Goal: Task Accomplishment & Management: Use online tool/utility

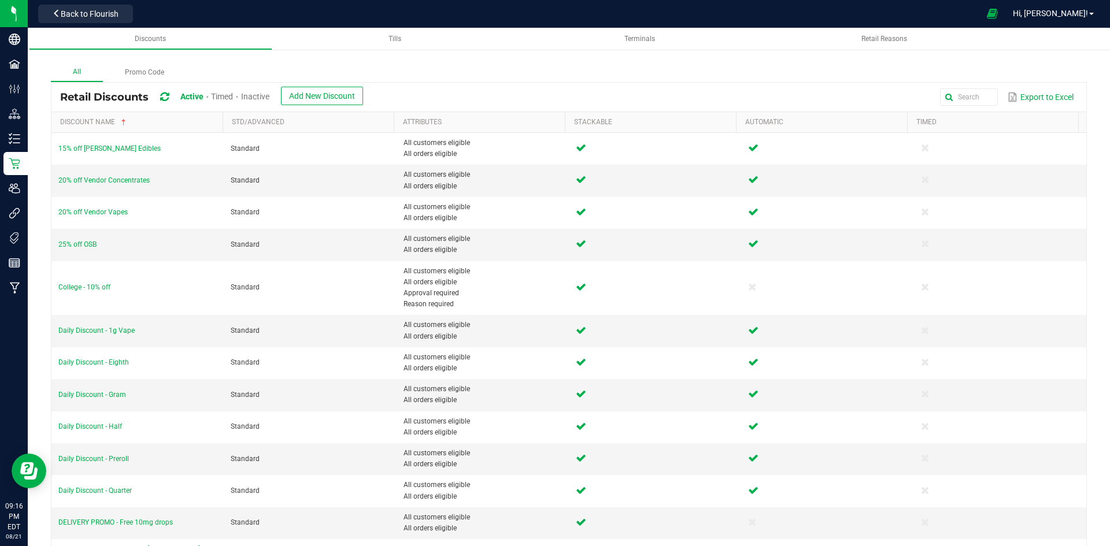
click at [83, 27] on nav "Retail Back to Flourish Hi, Daniel!" at bounding box center [569, 14] width 1082 height 28
click at [86, 18] on span "Back to Flourish" at bounding box center [90, 13] width 58 height 9
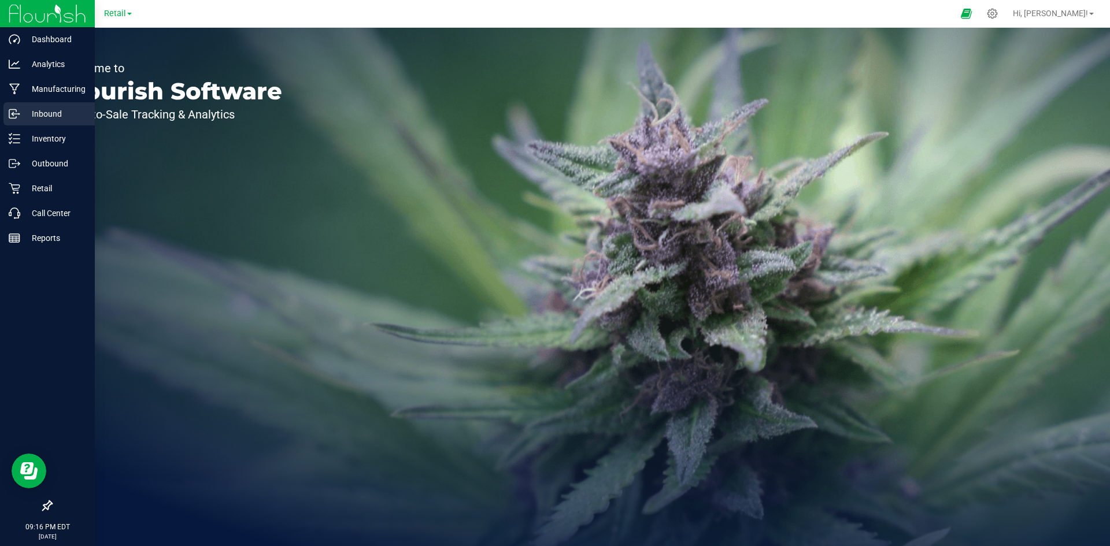
click at [9, 127] on link "Inbound" at bounding box center [47, 114] width 95 height 25
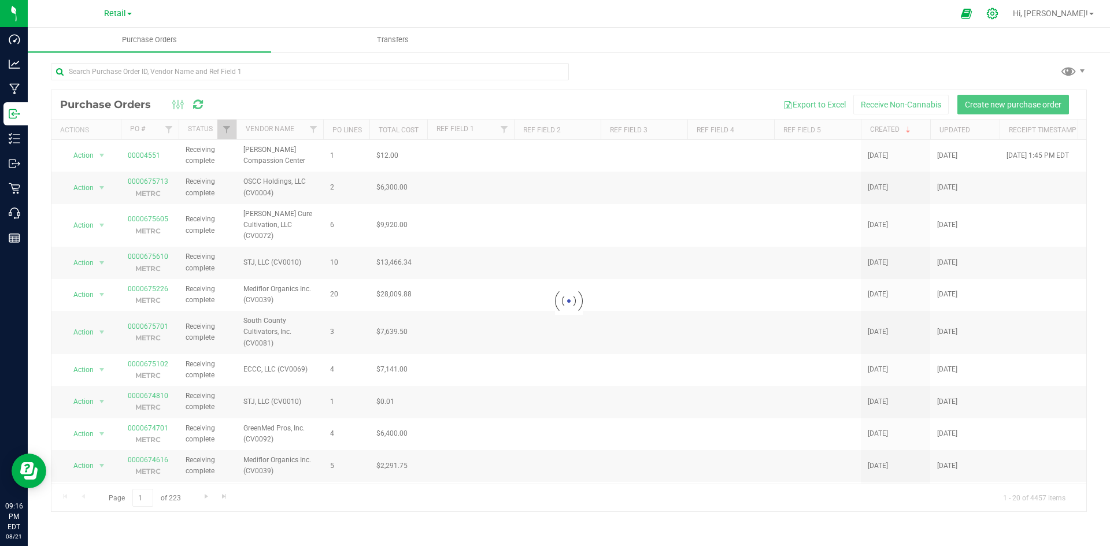
click at [999, 13] on icon at bounding box center [992, 14] width 12 height 12
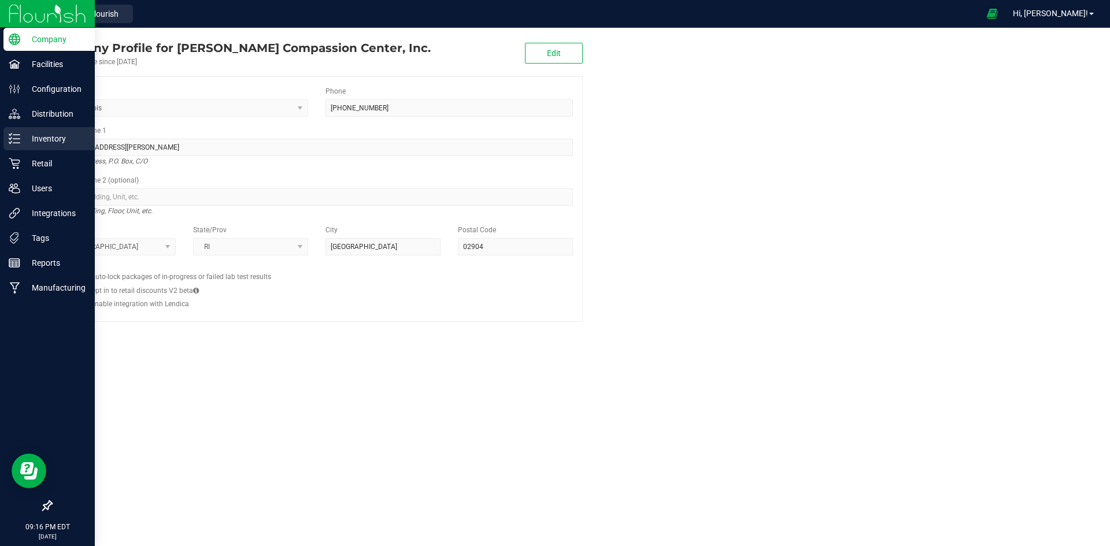
click at [17, 132] on div "Inventory" at bounding box center [48, 138] width 91 height 23
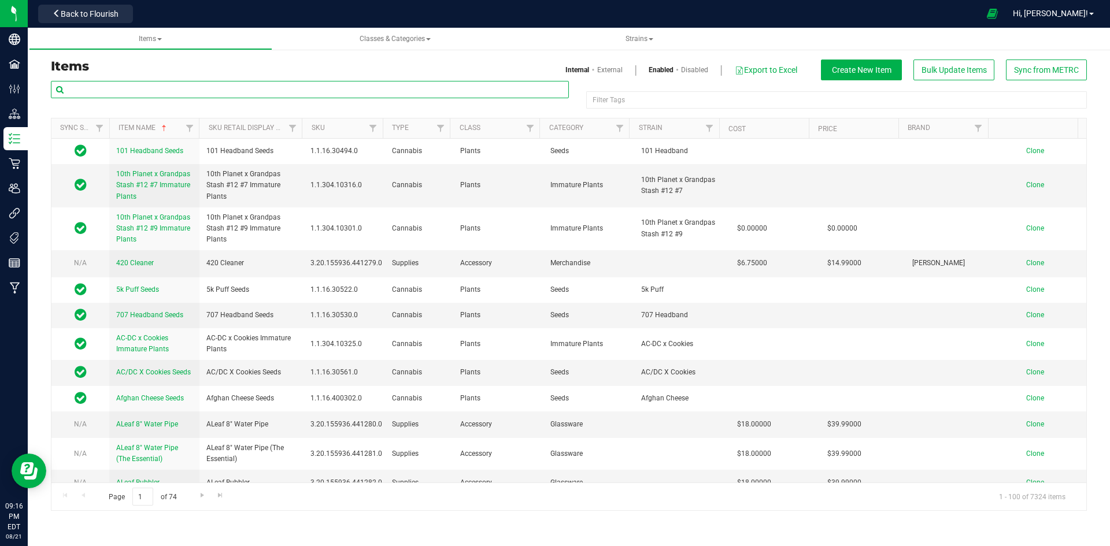
paste input "1.16.220.290053.0"
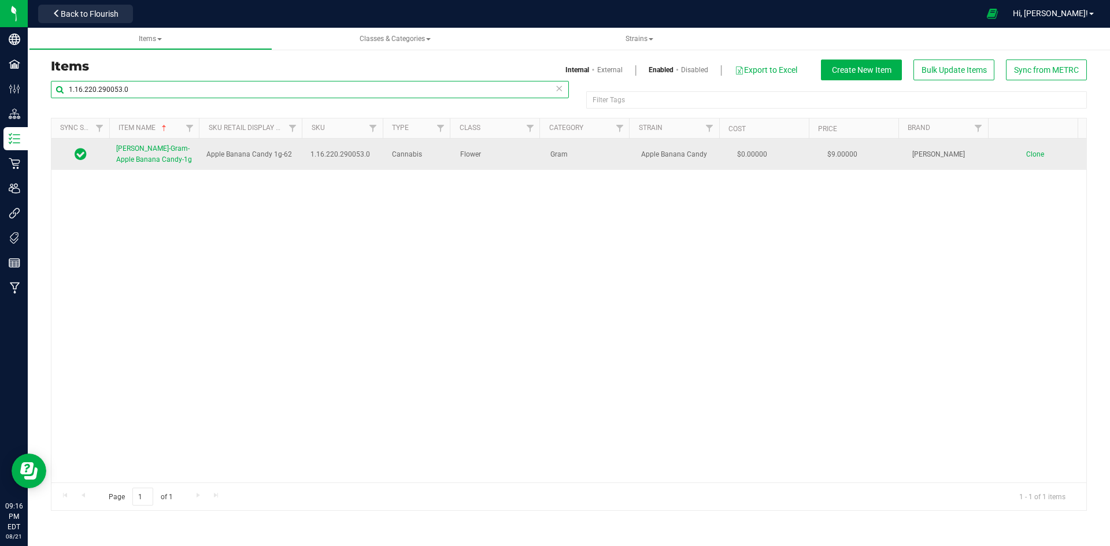
type input "1.16.220.290053.0"
click at [156, 153] on link "[PERSON_NAME]-Gram-Apple Banana Candy-1g" at bounding box center [154, 154] width 76 height 22
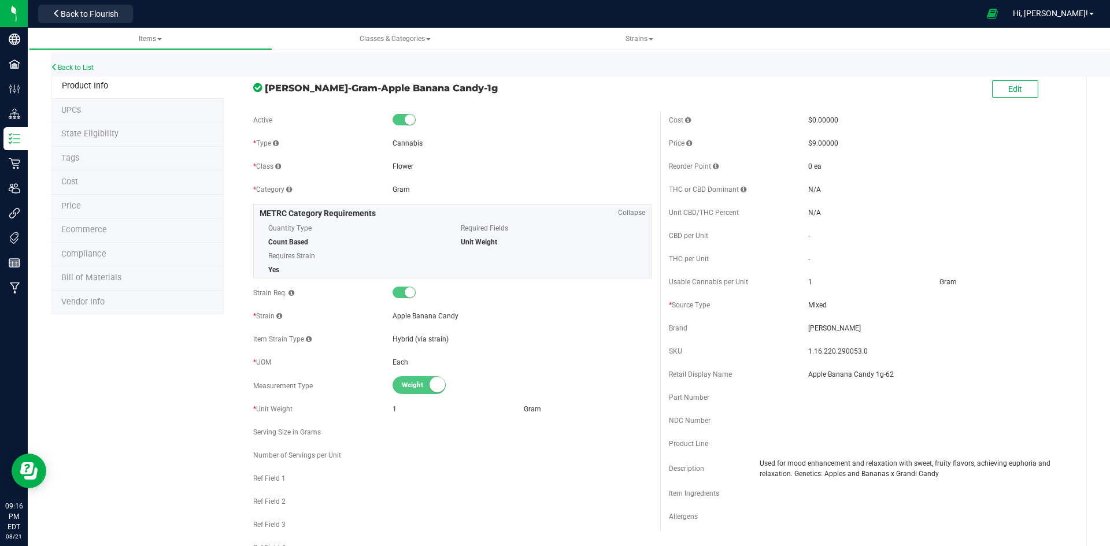
click at [105, 201] on li "Price" at bounding box center [137, 207] width 173 height 24
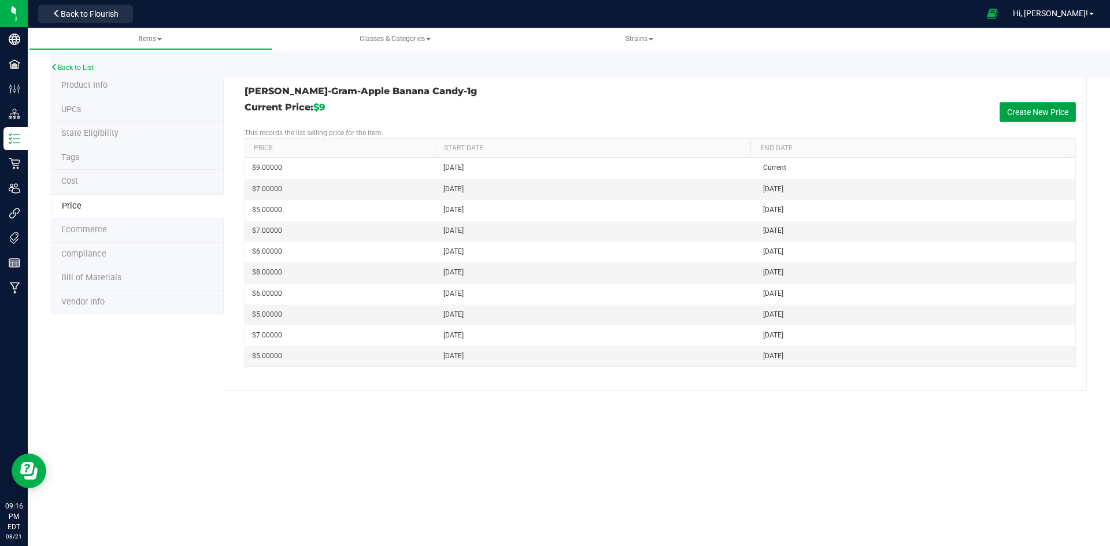
click at [1025, 116] on button "Create New Price" at bounding box center [1038, 112] width 76 height 20
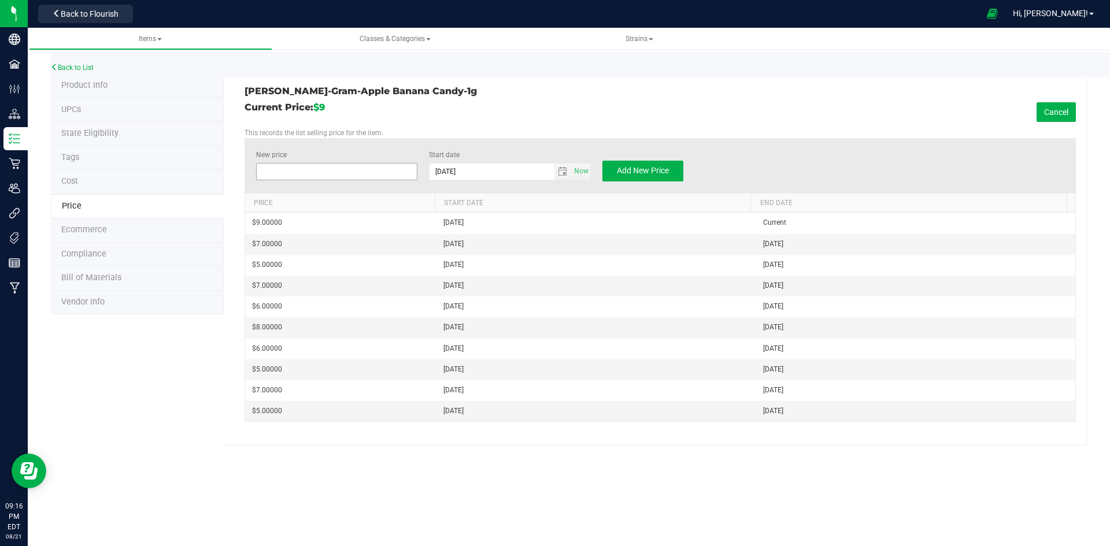
click at [394, 166] on span at bounding box center [337, 171] width 162 height 17
type input "7"
click at [653, 176] on button "Add New Price" at bounding box center [643, 171] width 81 height 21
type input "$0.00000"
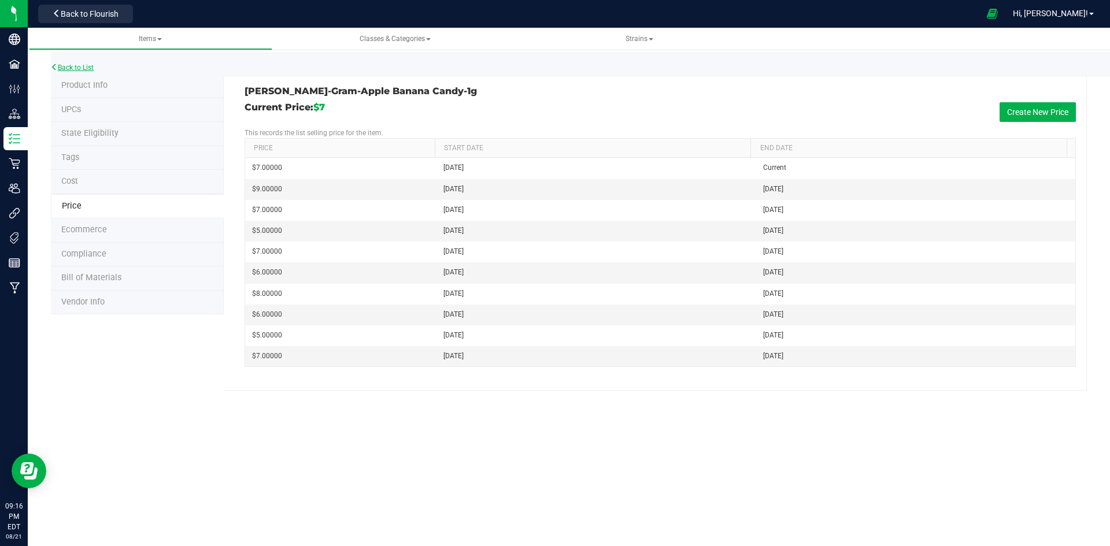
click at [73, 68] on link "Back to List" at bounding box center [72, 68] width 43 height 8
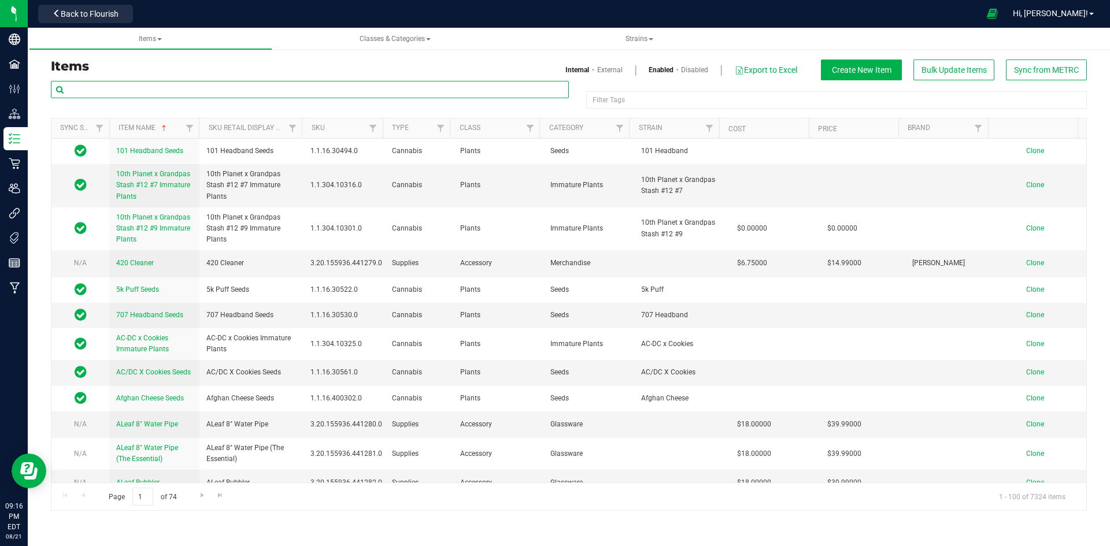
click at [264, 85] on input "text" at bounding box center [310, 89] width 518 height 17
paste input "1.16.218.290055.0"
type input "1.16.218.290055.0"
click at [272, 103] on div "1.16.218.290055.0" at bounding box center [310, 94] width 518 height 27
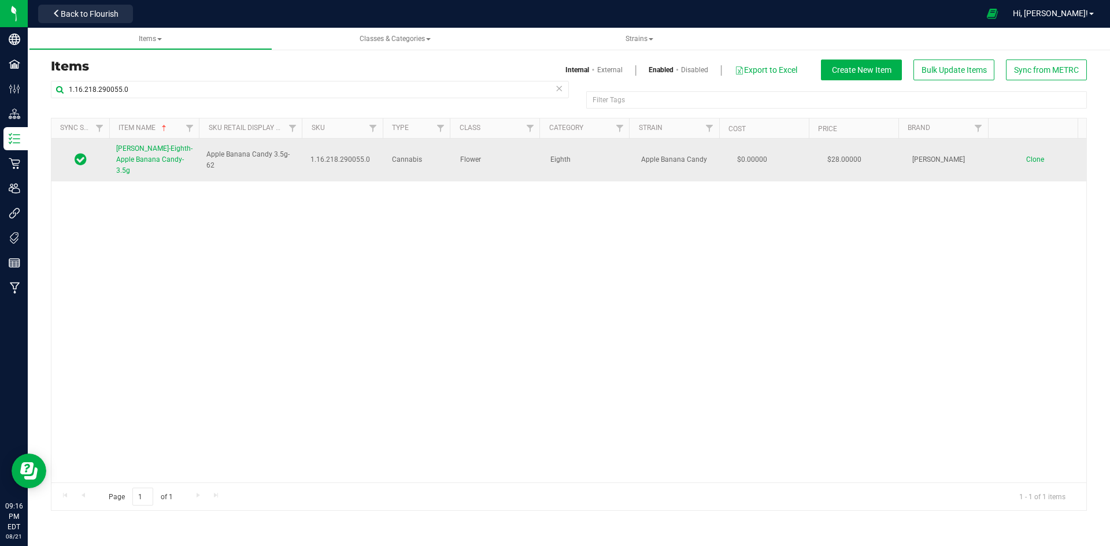
click at [141, 160] on span "[PERSON_NAME]-Eighth-Apple Banana Candy-3.5g" at bounding box center [154, 160] width 76 height 30
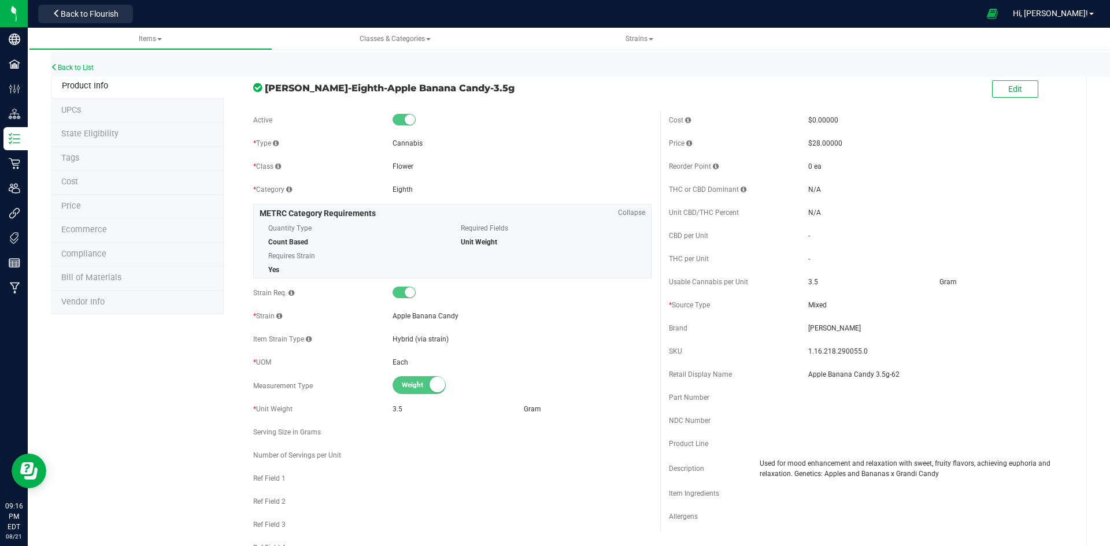
click at [97, 209] on li "Price" at bounding box center [137, 207] width 173 height 24
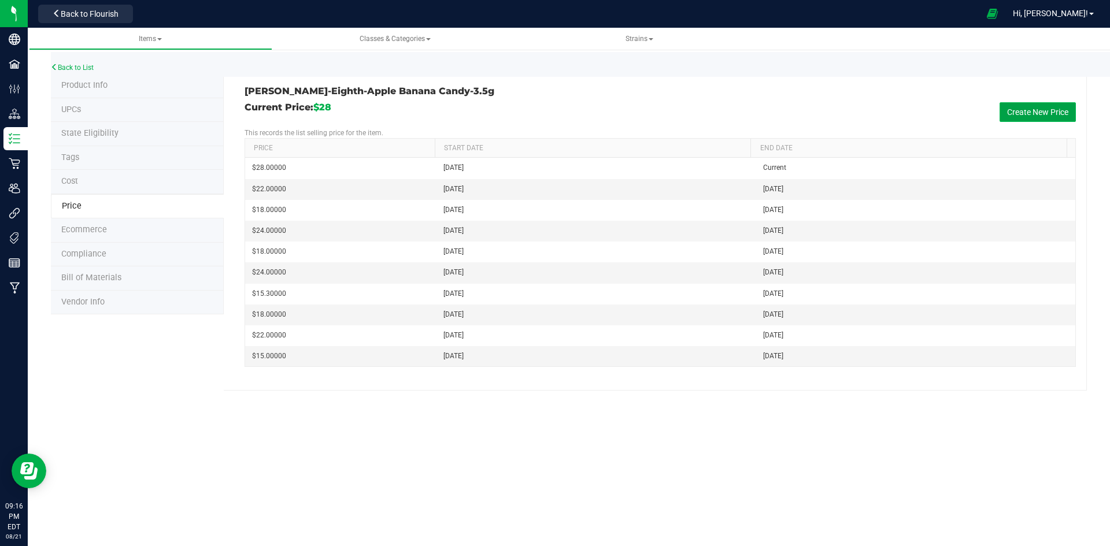
click at [1047, 117] on button "Create New Price" at bounding box center [1038, 112] width 76 height 20
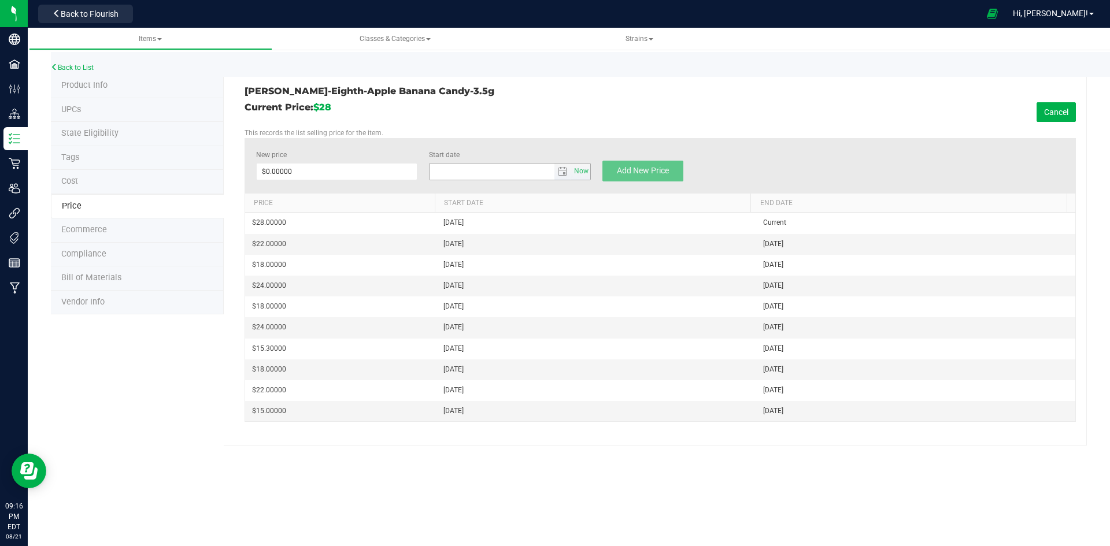
type input "8/21/2025"
click at [394, 178] on span at bounding box center [337, 171] width 162 height 17
type input "22"
click at [617, 168] on span "Add New Price" at bounding box center [643, 170] width 52 height 9
type input "$0.00000"
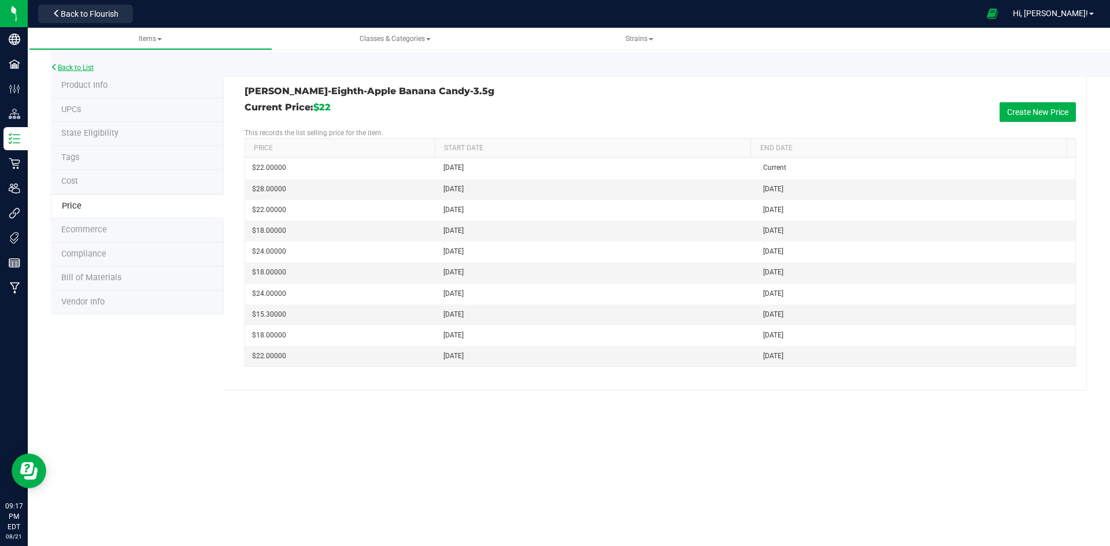
click at [79, 65] on link "Back to List" at bounding box center [72, 68] width 43 height 8
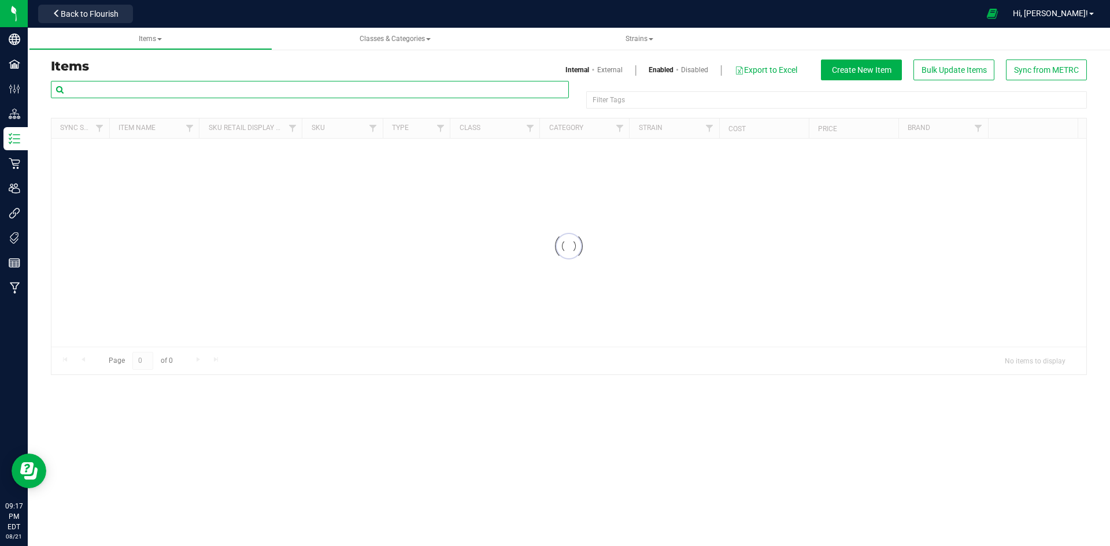
click at [148, 93] on input "text" at bounding box center [310, 89] width 518 height 17
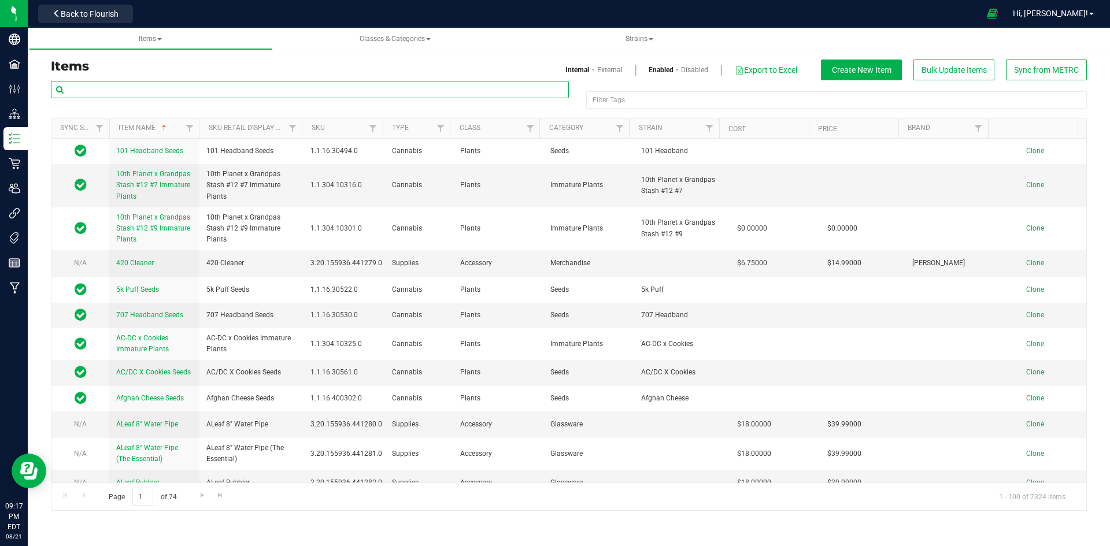
paste input "1.16.236.290058.0"
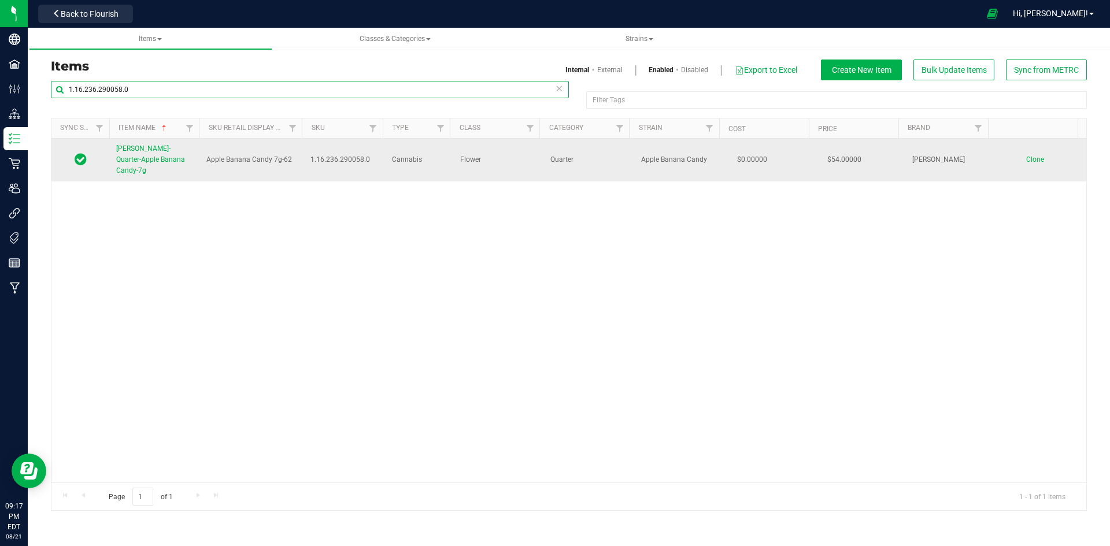
type input "1.16.236.290058.0"
click at [167, 154] on link "[PERSON_NAME]-Quarter-Apple Banana Candy-7g" at bounding box center [154, 160] width 76 height 34
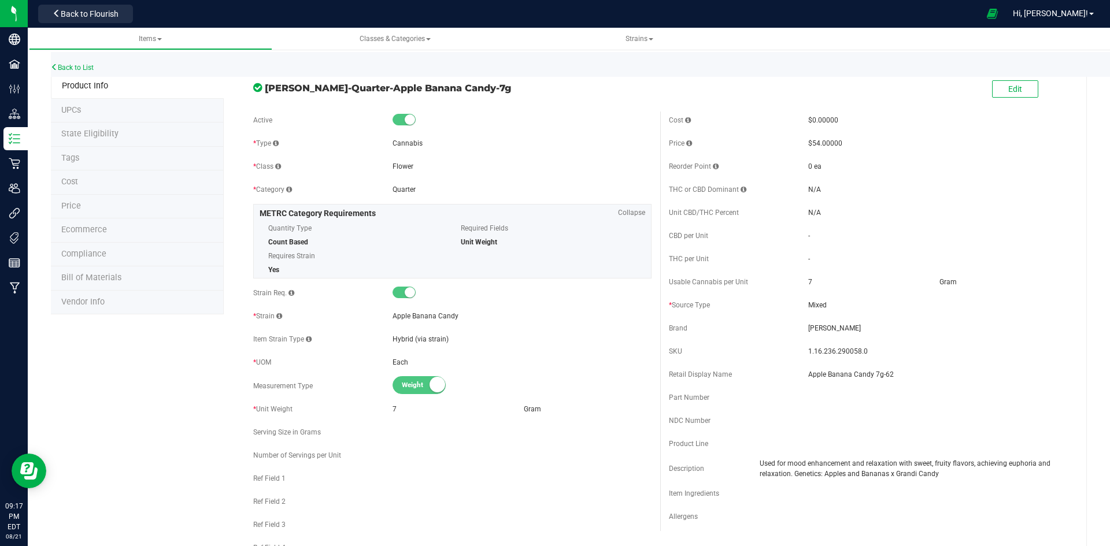
click at [89, 216] on li "Price" at bounding box center [137, 207] width 173 height 24
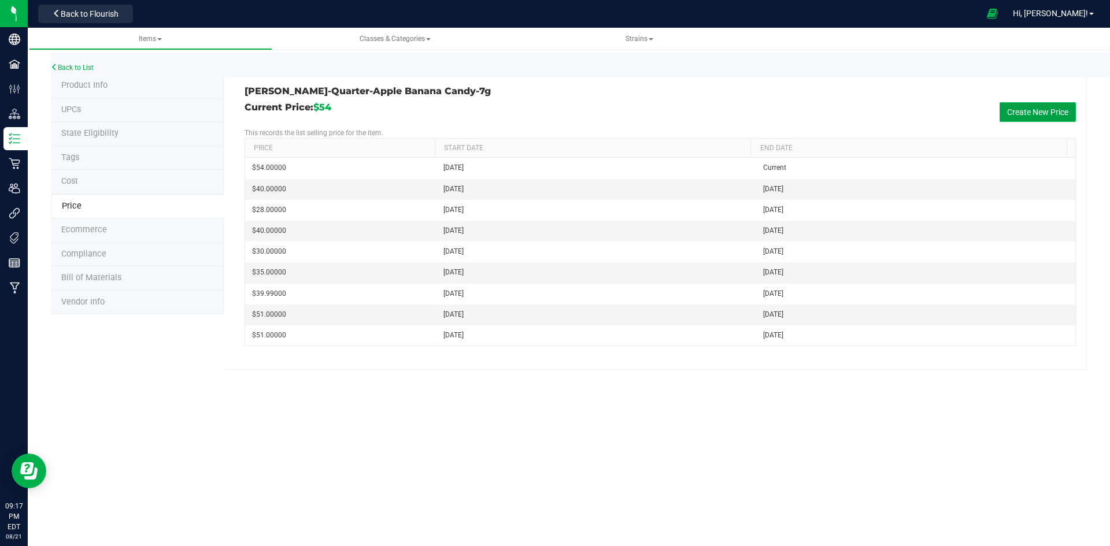
click at [1066, 111] on button "Create New Price" at bounding box center [1038, 112] width 76 height 20
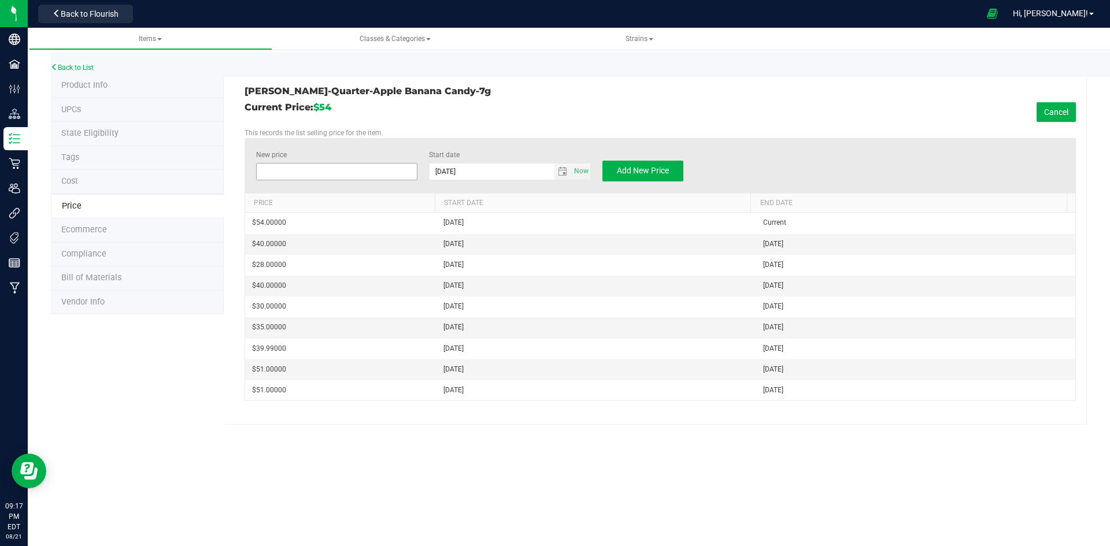
click at [337, 165] on span at bounding box center [337, 171] width 162 height 17
type input "40"
click at [666, 170] on span "Add New Price" at bounding box center [643, 170] width 52 height 9
type input "$0.00000"
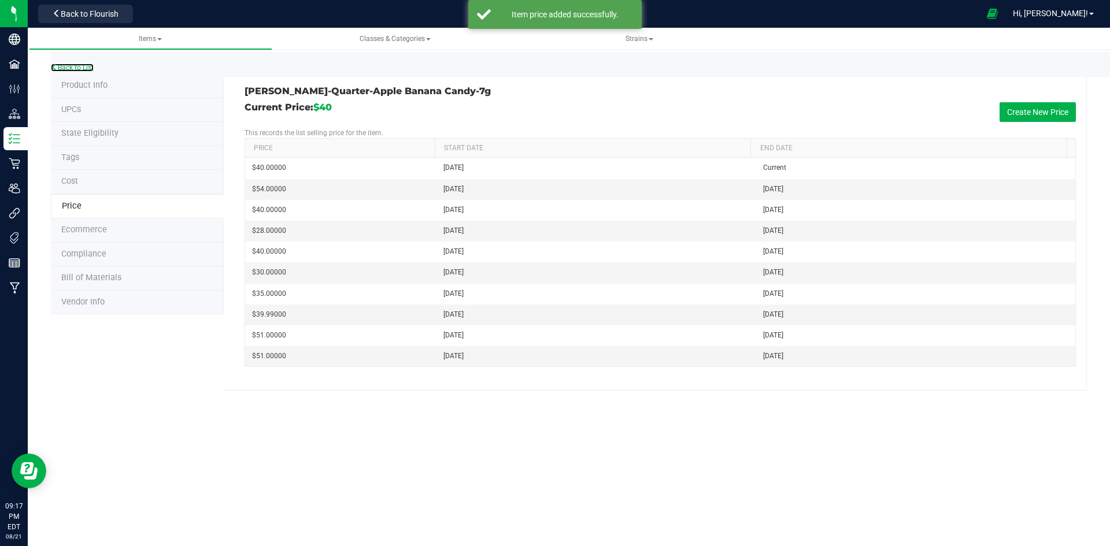
click at [90, 65] on link "Back to List" at bounding box center [72, 68] width 43 height 8
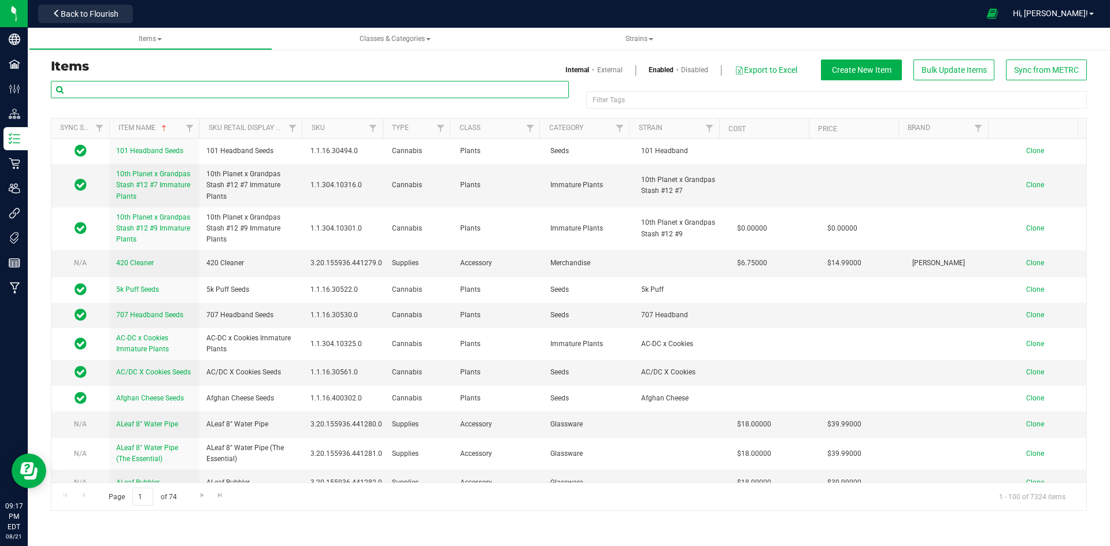
click at [239, 88] on input "text" at bounding box center [310, 89] width 518 height 17
paste input "1.2.7.348407.0"
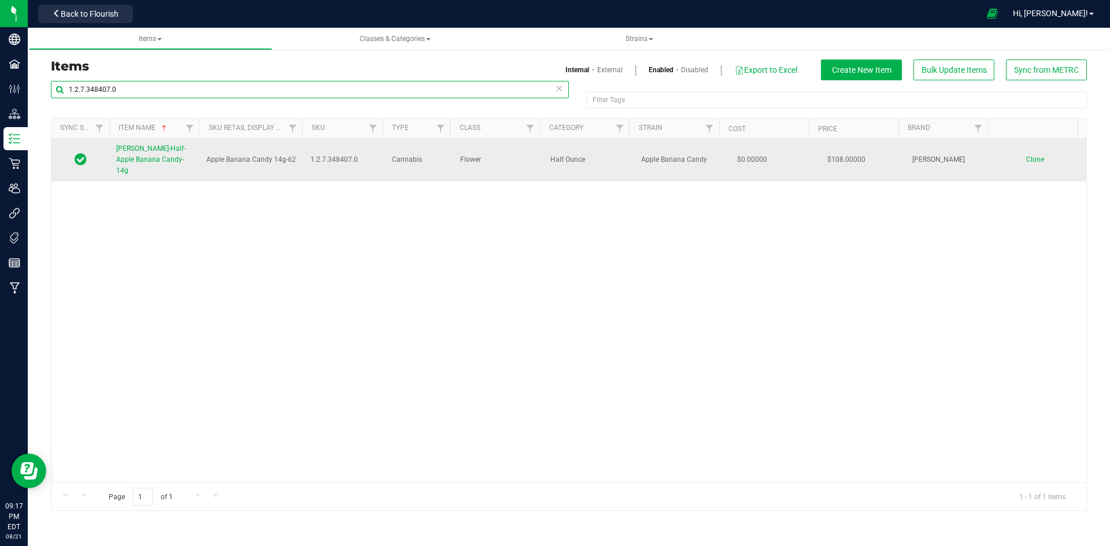
type input "1.2.7.348407.0"
click at [171, 156] on span "[PERSON_NAME]-Half-Apple Banana Candy-14g" at bounding box center [150, 160] width 69 height 30
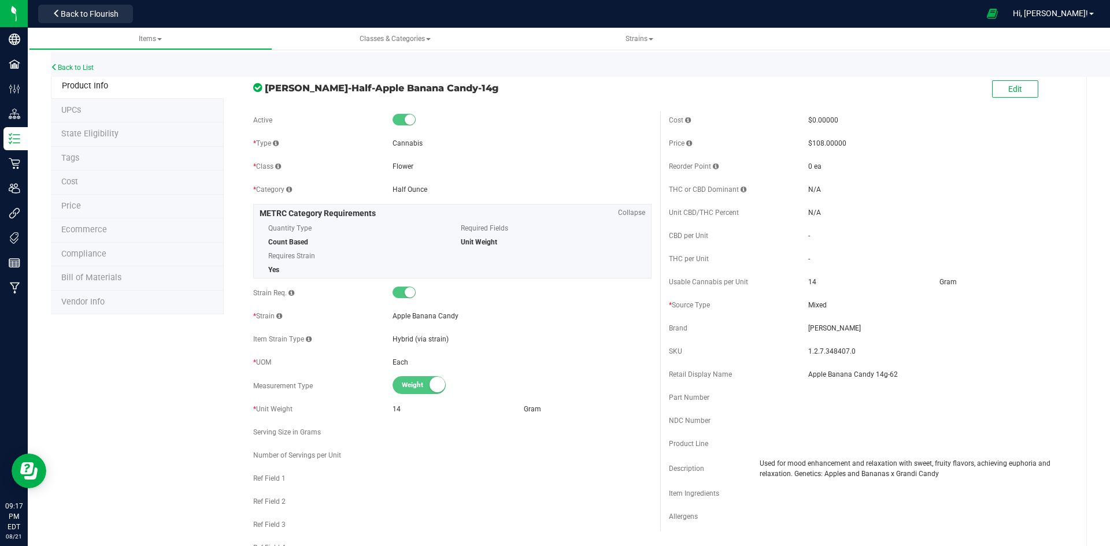
click at [94, 209] on li "Price" at bounding box center [137, 207] width 173 height 24
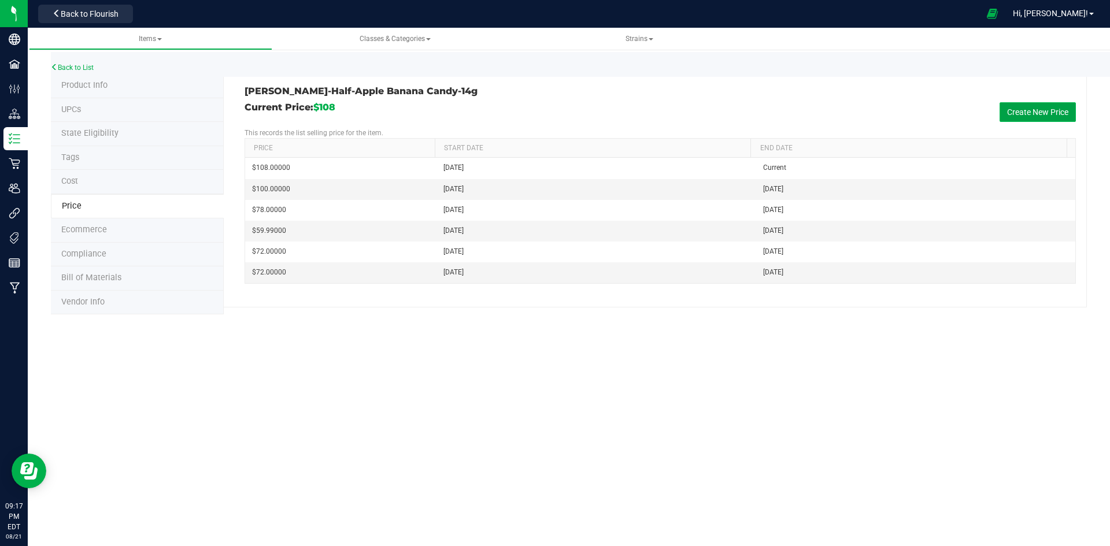
click at [1019, 109] on button "Create New Price" at bounding box center [1038, 112] width 76 height 20
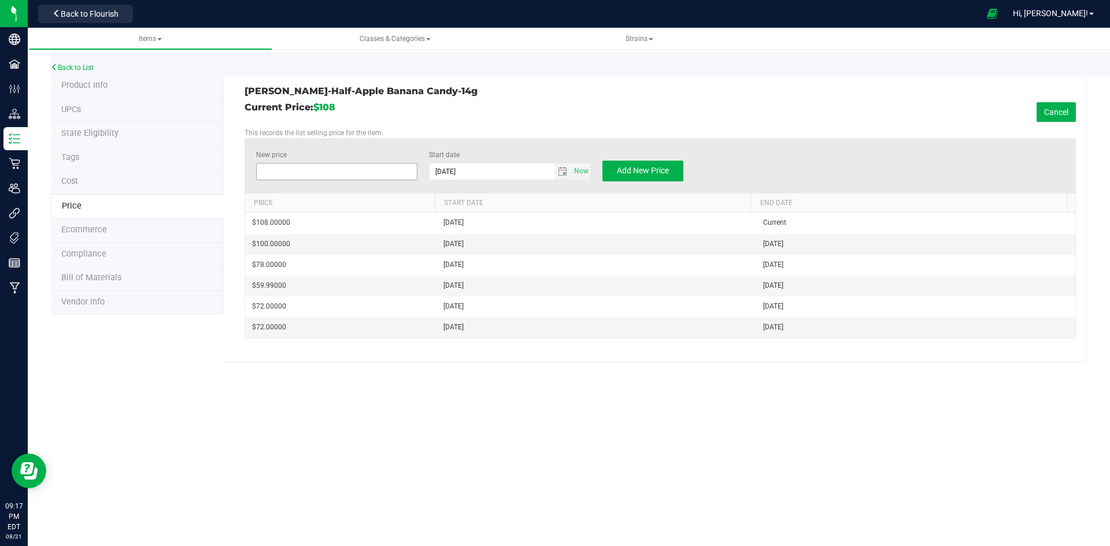
click at [380, 173] on span at bounding box center [337, 171] width 162 height 17
type input "78"
click at [637, 172] on span "Add New Price" at bounding box center [643, 170] width 52 height 9
type input "$0.00000"
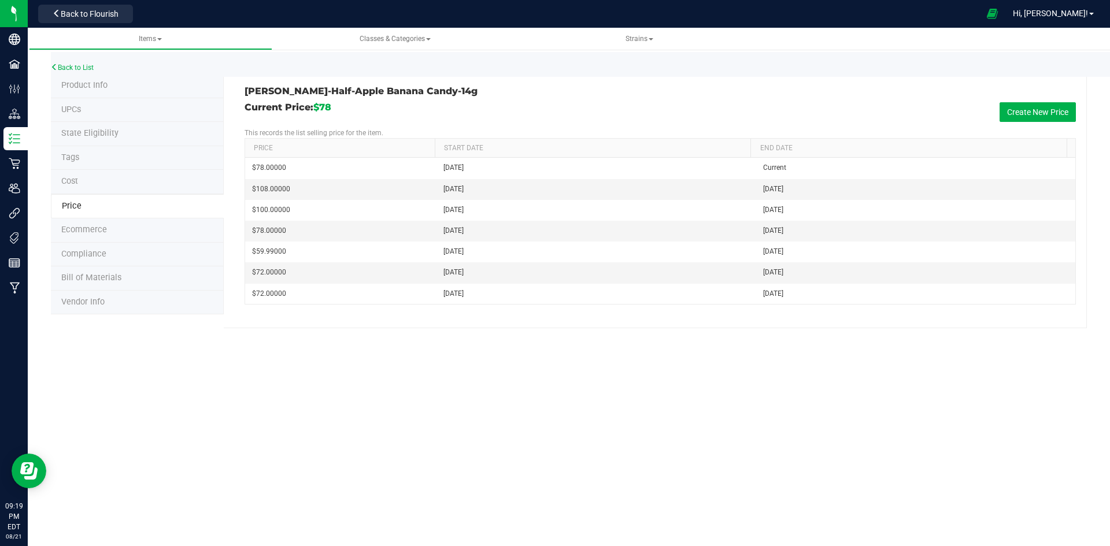
click at [80, 61] on div "Back to List" at bounding box center [606, 64] width 1110 height 25
click at [82, 63] on div "Back to List" at bounding box center [606, 64] width 1110 height 25
click at [83, 71] on link "Back to List" at bounding box center [72, 68] width 43 height 8
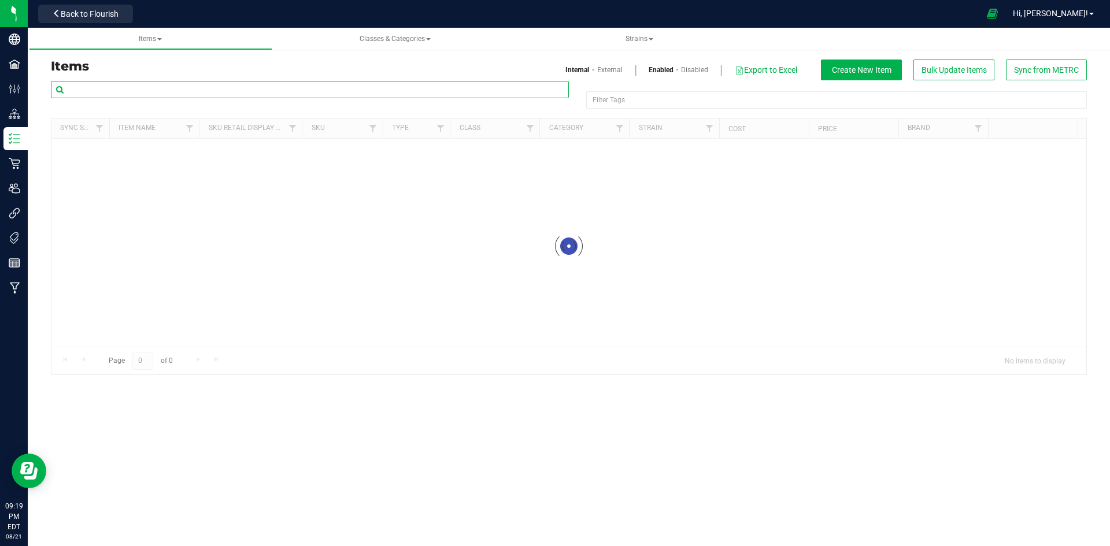
click at [179, 98] on input "text" at bounding box center [310, 89] width 518 height 17
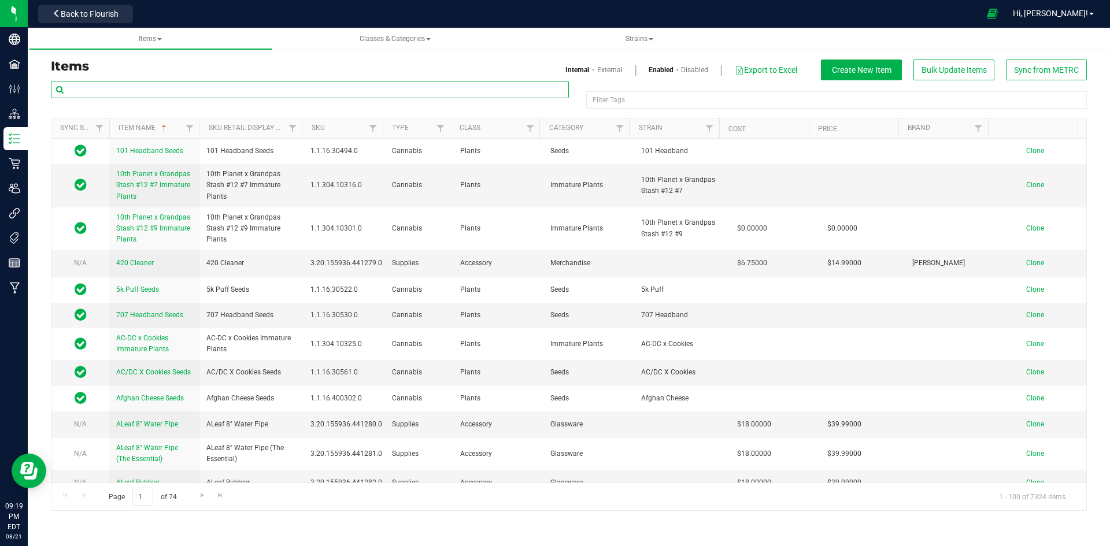
paste input "1.16.218.445980.0"
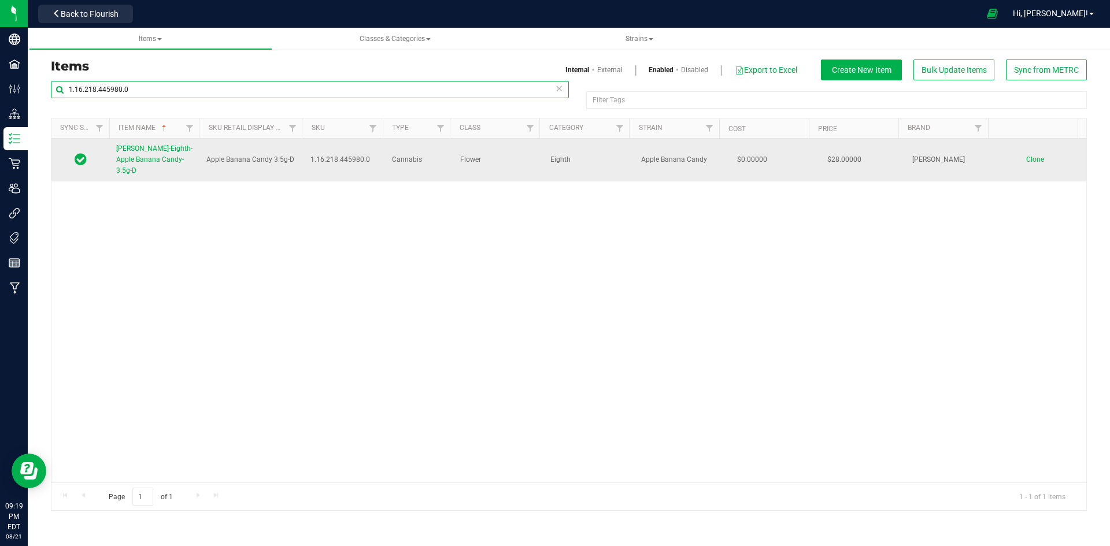
type input "1.16.218.445980.0"
click at [153, 152] on span "[PERSON_NAME]-Eighth-Apple Banana Candy-3.5g-D" at bounding box center [154, 160] width 76 height 30
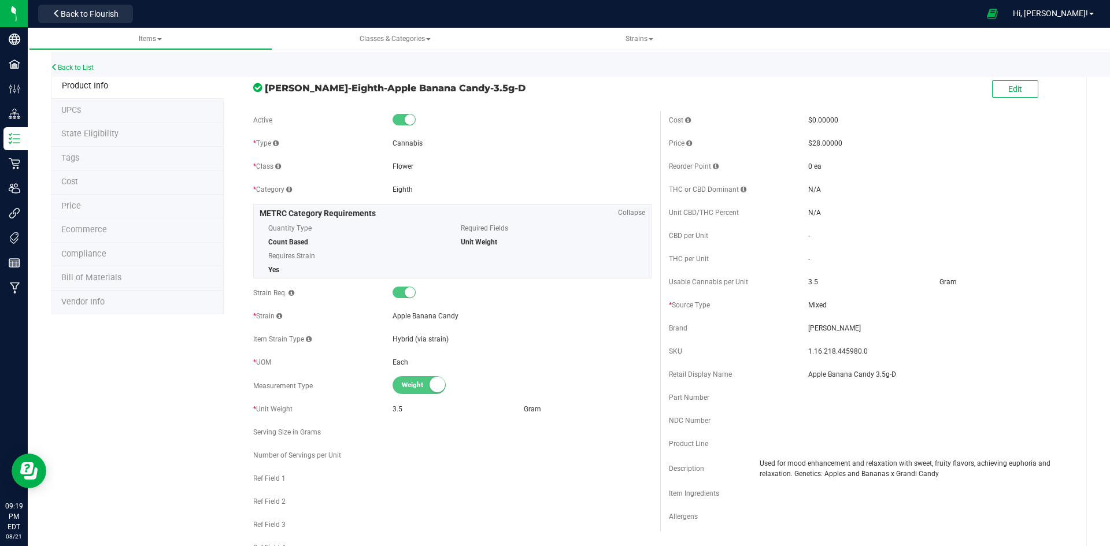
click at [100, 202] on li "Price" at bounding box center [137, 207] width 173 height 24
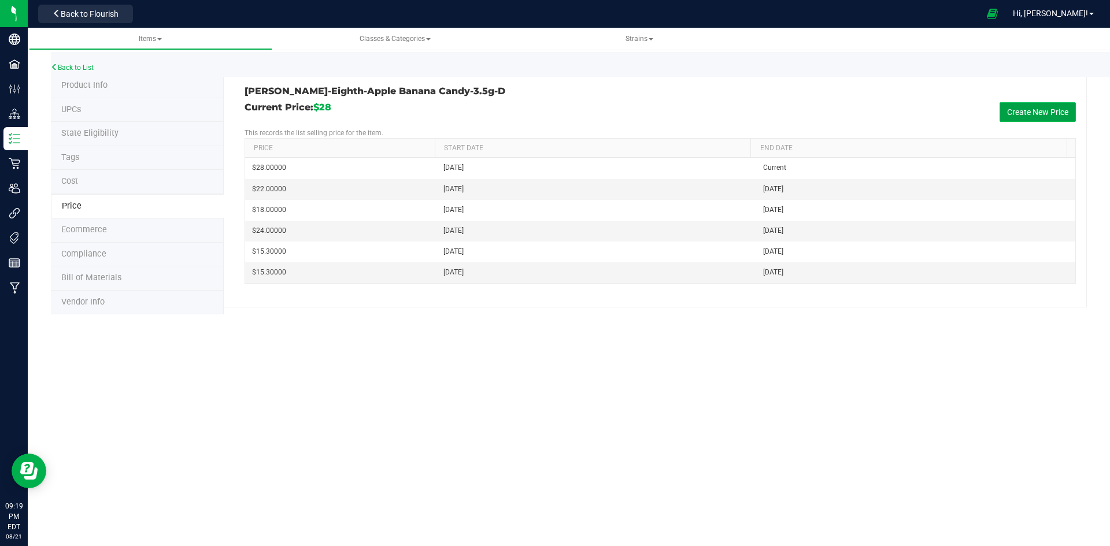
click at [1057, 109] on button "Create New Price" at bounding box center [1038, 112] width 76 height 20
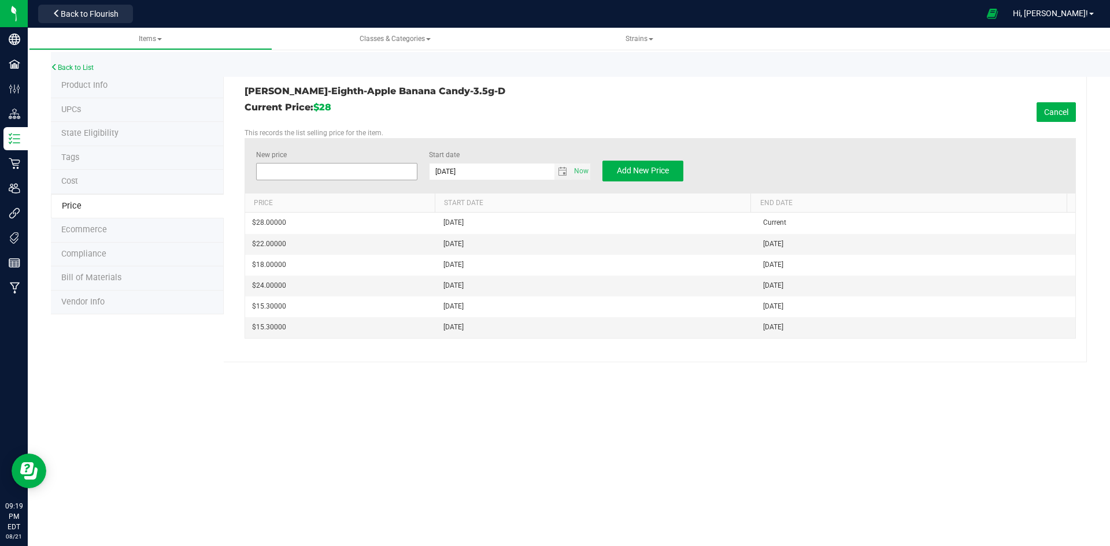
click at [382, 167] on span at bounding box center [337, 171] width 162 height 17
type input "22"
click at [671, 184] on div "New price $22.00000 22 Start date 8/21/2025 Now Add New Price" at bounding box center [661, 165] width 832 height 55
click at [667, 174] on span "Add New Price" at bounding box center [643, 170] width 52 height 9
type input "$0.00000"
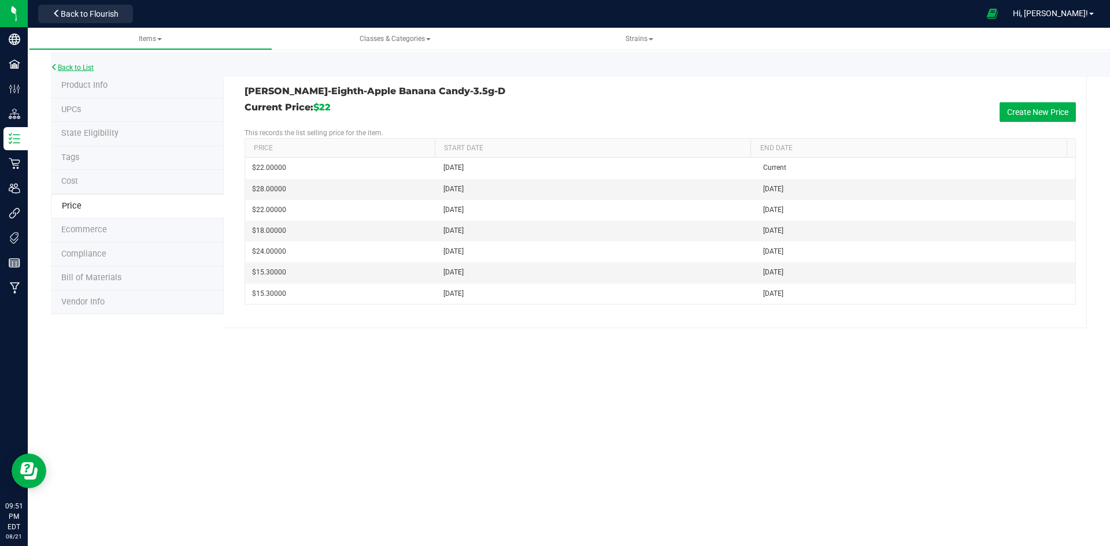
click at [79, 68] on link "Back to List" at bounding box center [72, 68] width 43 height 8
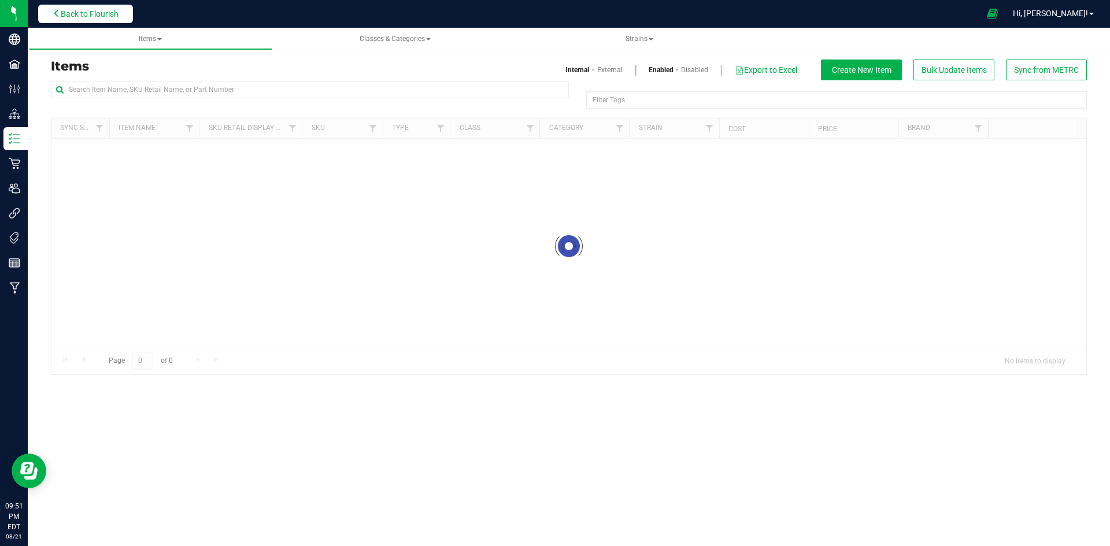
click at [114, 15] on span "Back to Flourish" at bounding box center [90, 13] width 58 height 9
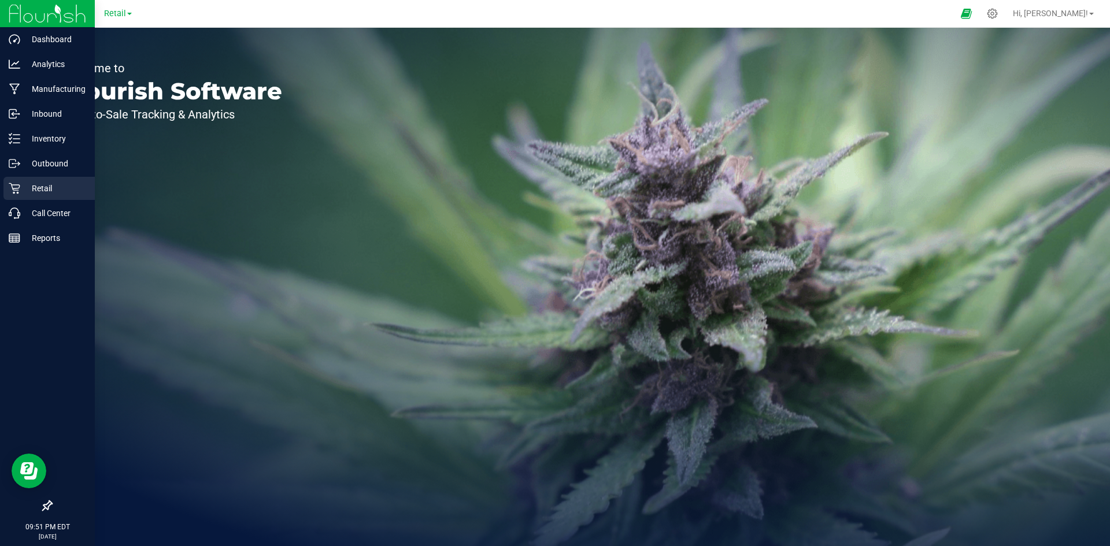
click at [34, 195] on div "Retail" at bounding box center [48, 188] width 91 height 23
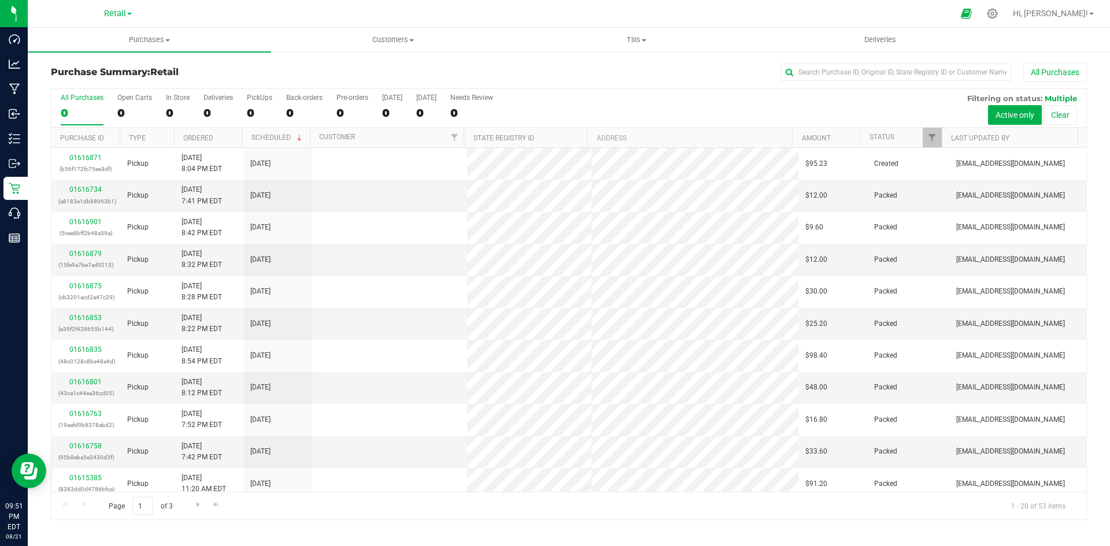
click at [272, 78] on div "Purchase Summary: Retail All Purchases" at bounding box center [569, 74] width 1036 height 25
click at [894, 75] on input "text" at bounding box center [896, 72] width 231 height 17
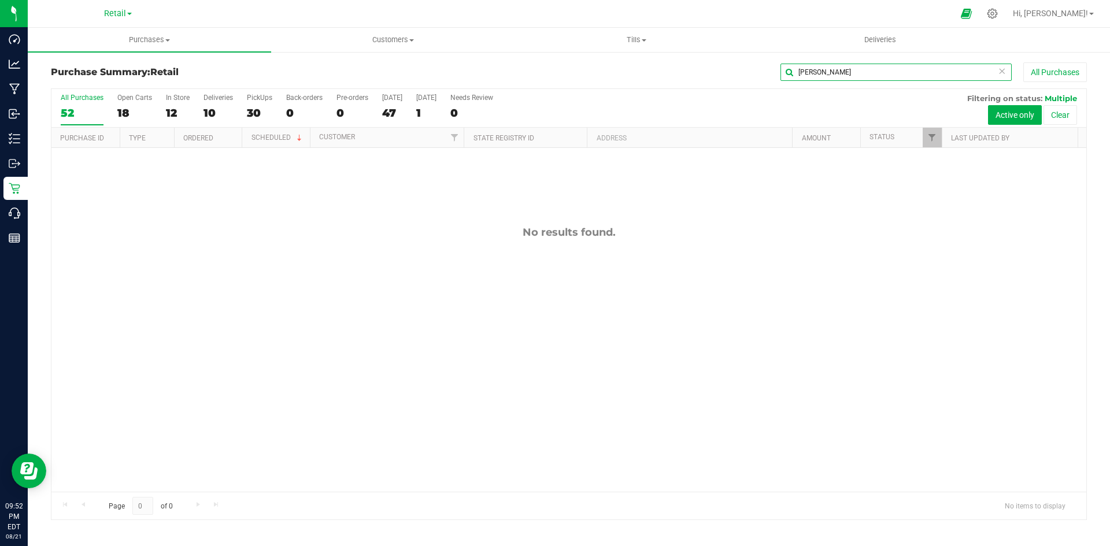
click at [865, 66] on input "eliza" at bounding box center [896, 72] width 231 height 17
type input "m"
click at [1025, 114] on button "Active only" at bounding box center [1015, 115] width 54 height 20
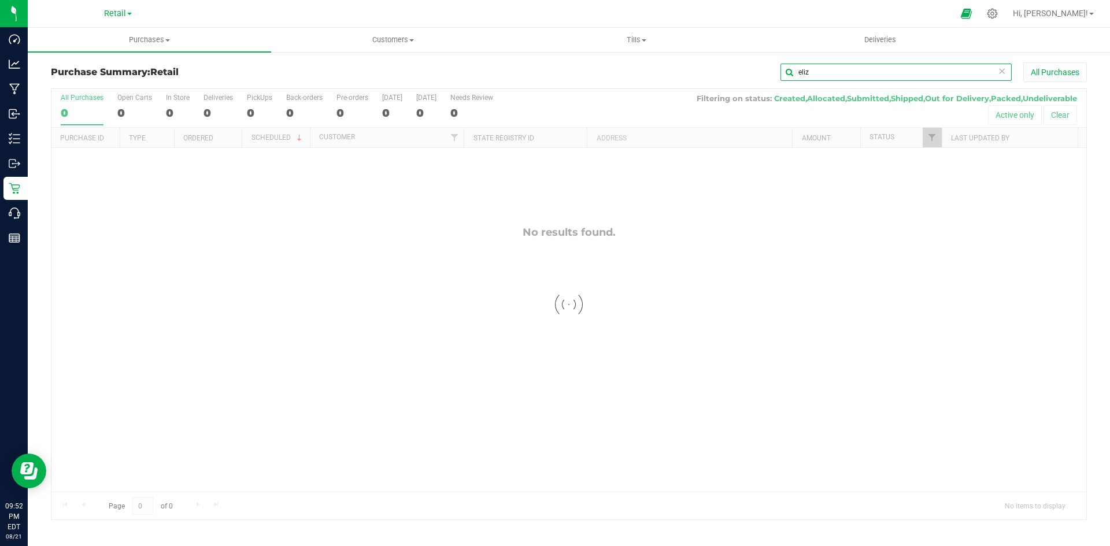
click at [854, 75] on input "eliz" at bounding box center [896, 72] width 231 height 17
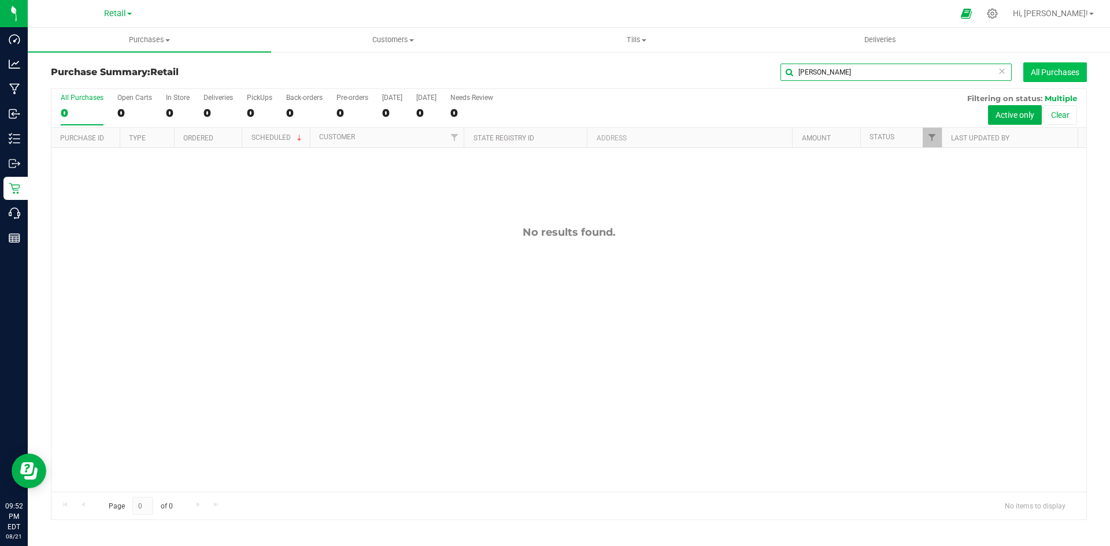
type input "elizabeth mitchell"
click at [1070, 67] on button "All Purchases" at bounding box center [1055, 72] width 64 height 20
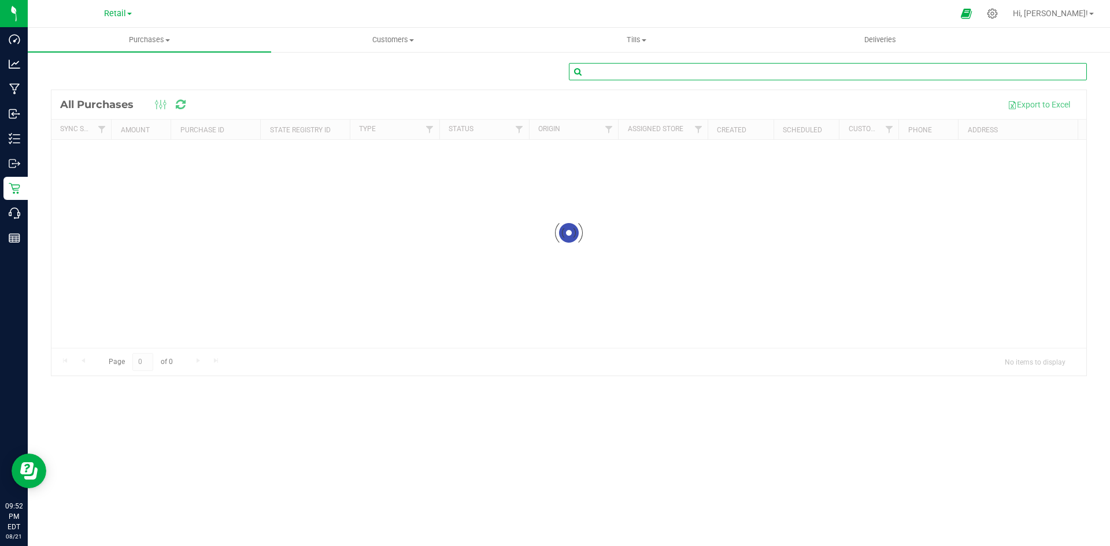
click at [657, 63] on input "text" at bounding box center [828, 71] width 518 height 17
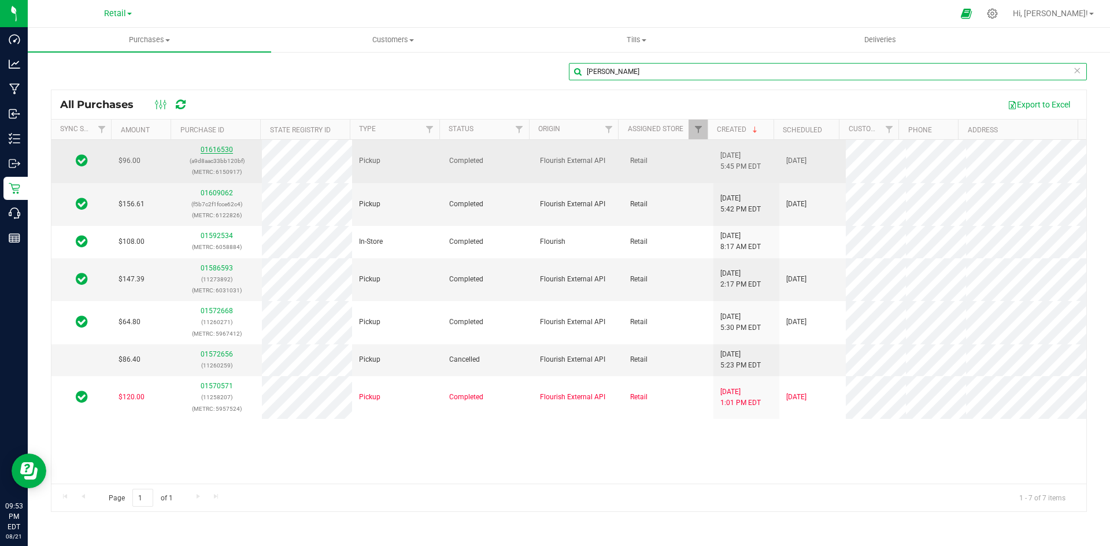
type input "elizabeth mitchell"
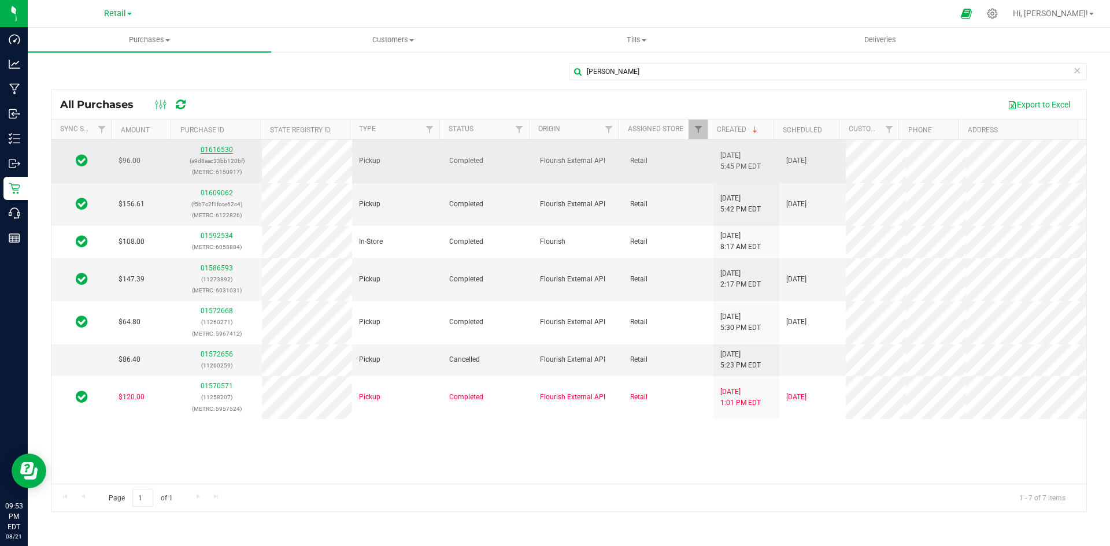
click at [227, 149] on link "01616530" at bounding box center [217, 150] width 32 height 8
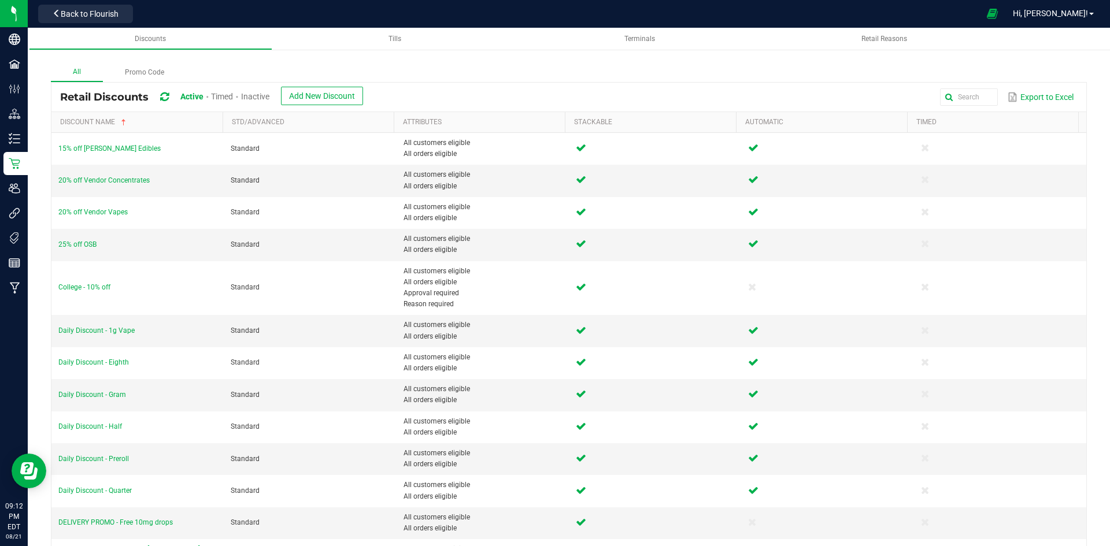
click at [269, 97] on span "Inactive" at bounding box center [255, 96] width 28 height 9
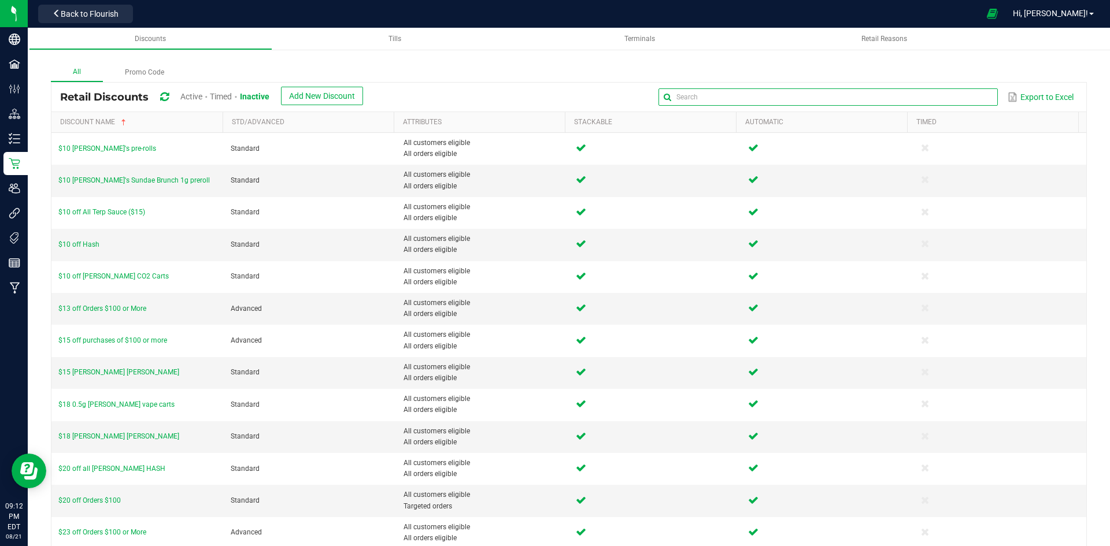
click at [947, 97] on input "text" at bounding box center [828, 96] width 339 height 17
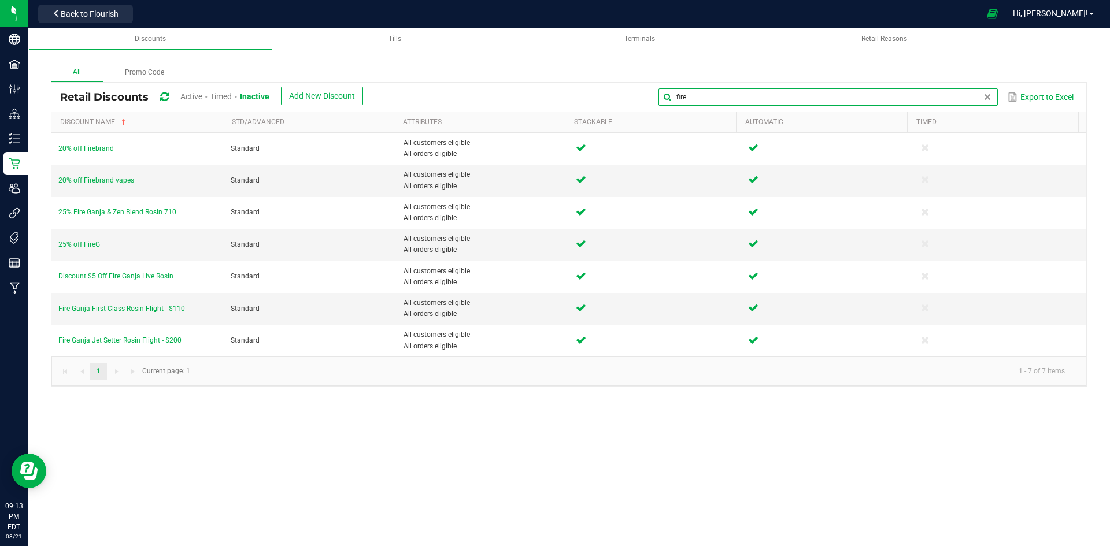
click at [804, 97] on input "fire" at bounding box center [828, 96] width 339 height 17
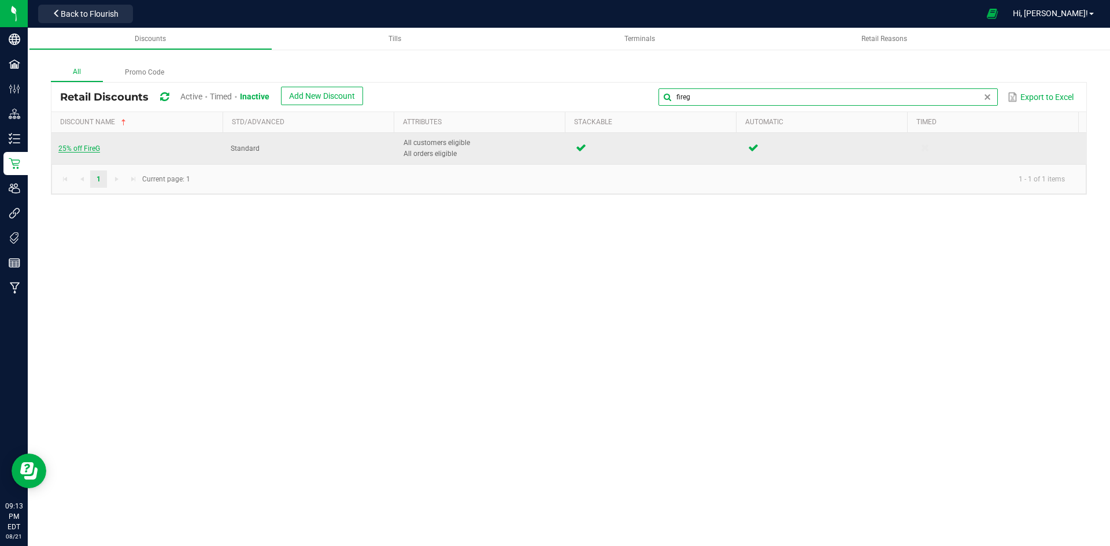
type input "fireg"
click at [86, 149] on span "25% off FireG" at bounding box center [79, 149] width 42 height 8
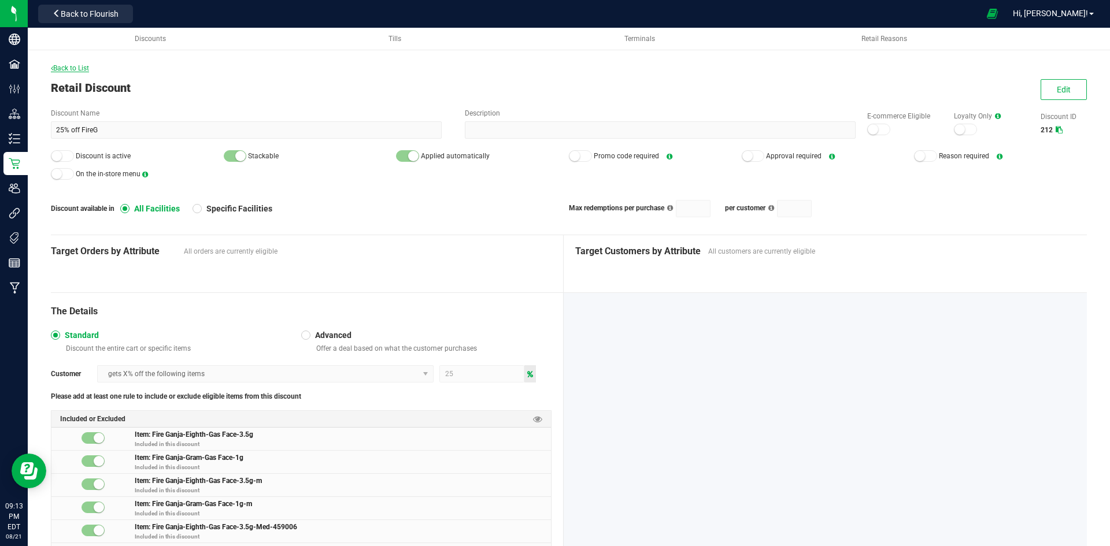
click at [84, 65] on span "Back to List" at bounding box center [70, 68] width 38 height 8
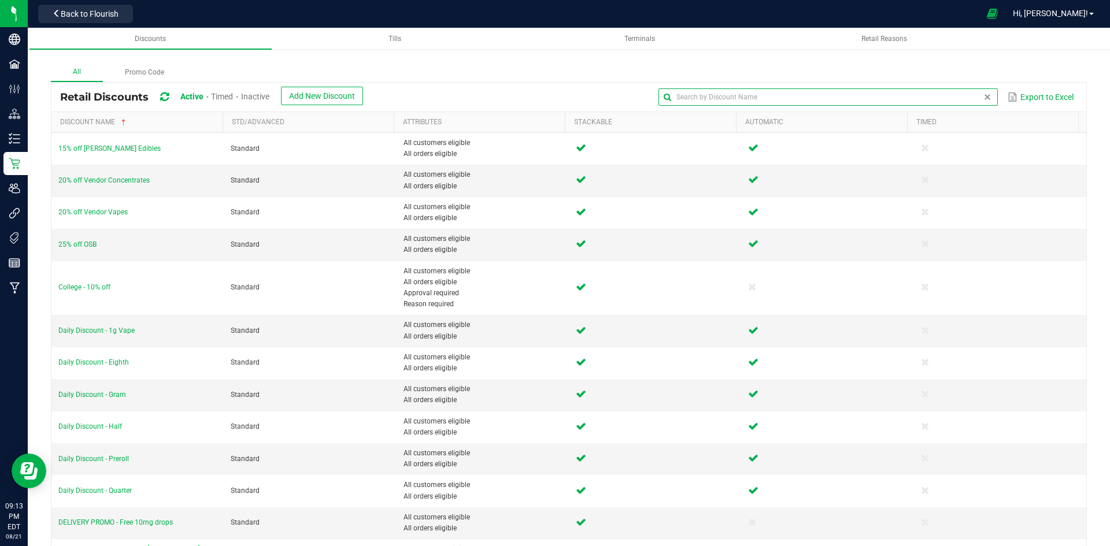
click at [951, 100] on input "text" at bounding box center [828, 96] width 339 height 17
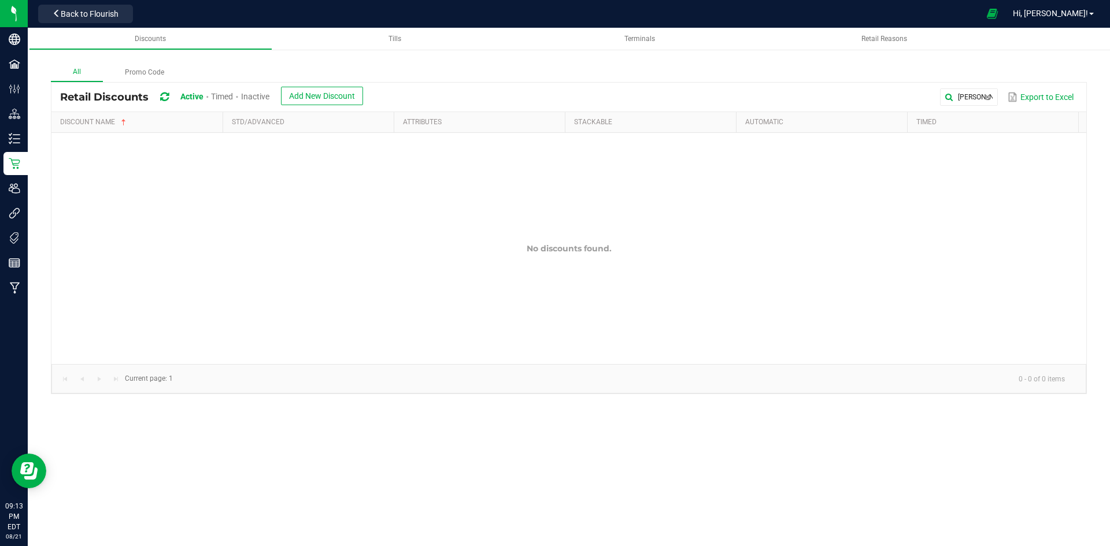
click at [256, 102] on div "Inactive" at bounding box center [255, 97] width 28 height 21
click at [256, 95] on span "Inactive" at bounding box center [255, 96] width 28 height 9
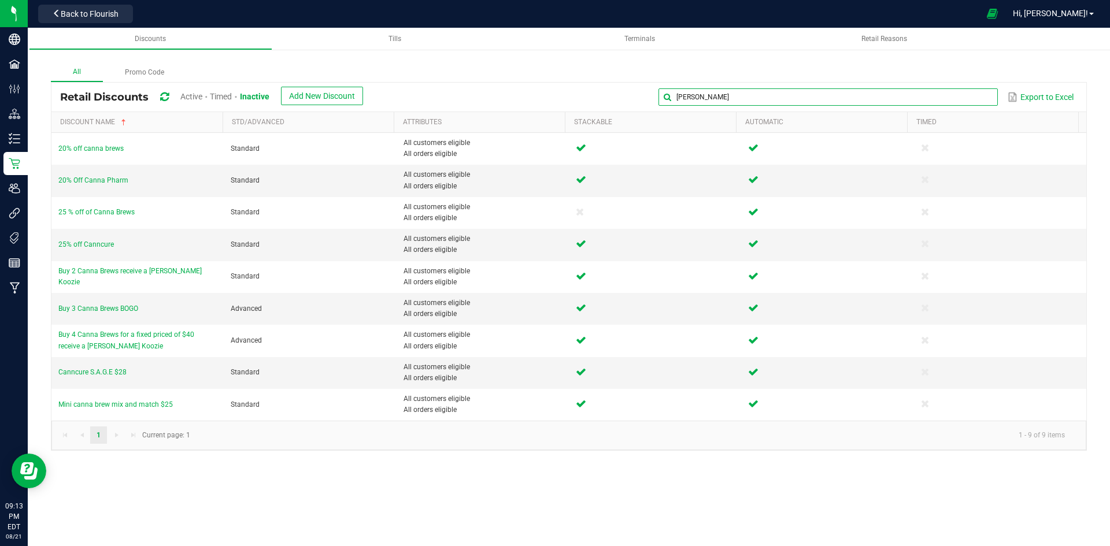
click at [973, 94] on input "cann" at bounding box center [828, 96] width 339 height 17
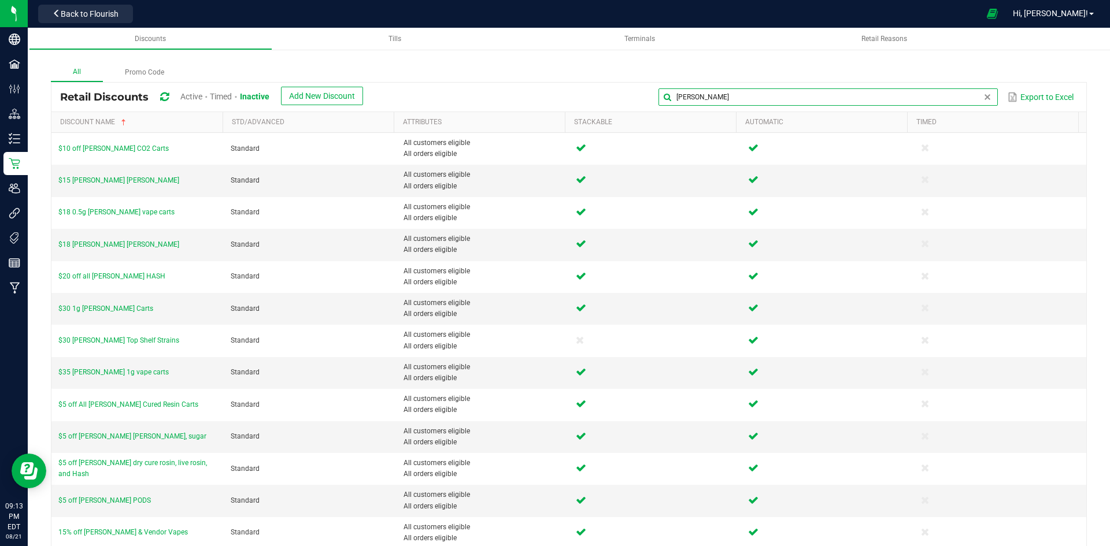
click at [747, 104] on input "slater" at bounding box center [828, 96] width 339 height 17
click at [747, 104] on input "e" at bounding box center [828, 96] width 339 height 17
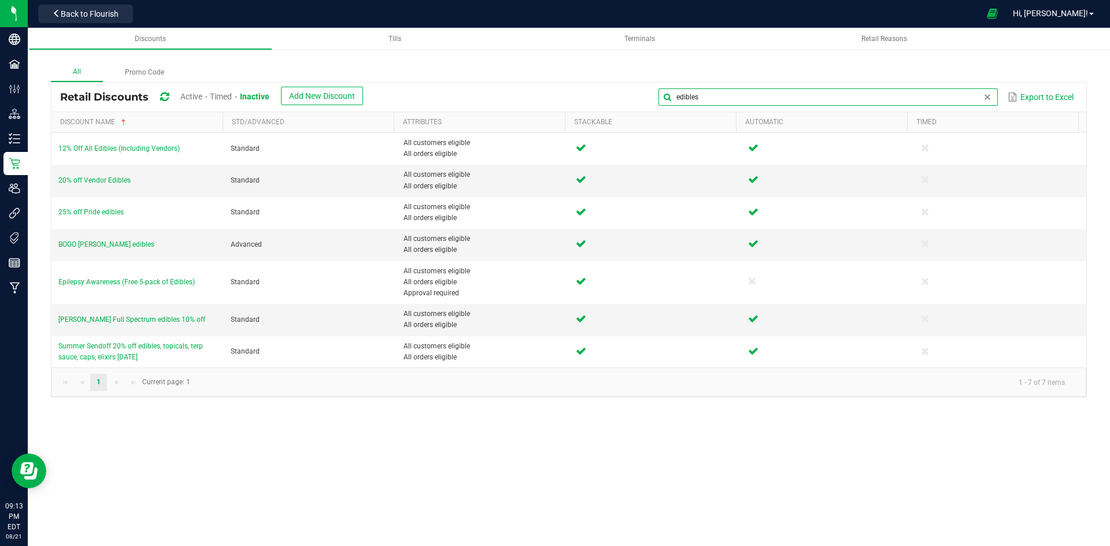
type input "edibles"
click at [187, 95] on span "Active" at bounding box center [191, 96] width 22 height 9
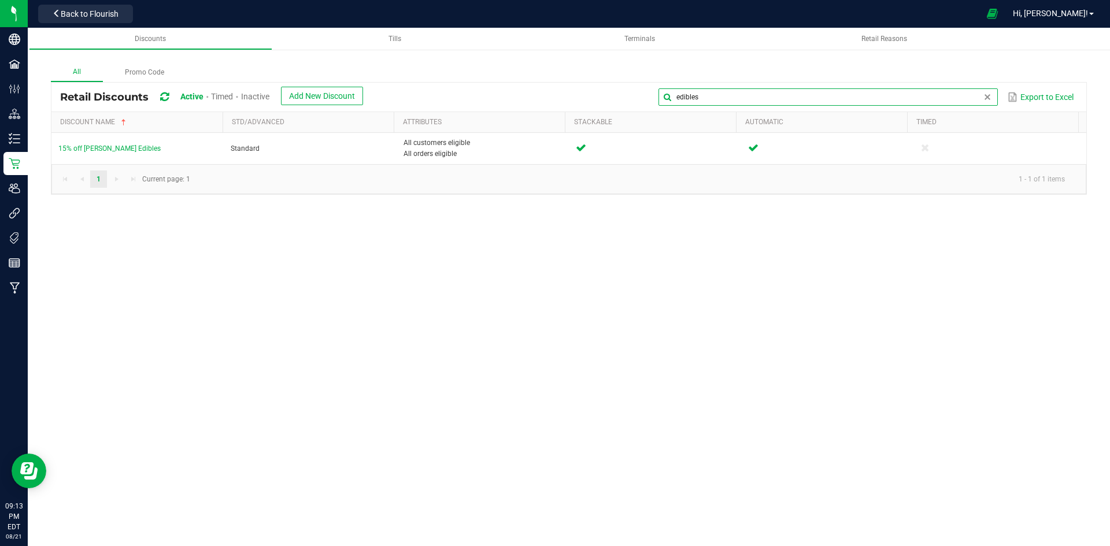
click at [990, 92] on input "edibles" at bounding box center [828, 96] width 339 height 17
click at [987, 103] on input "edibles" at bounding box center [828, 96] width 339 height 17
click at [988, 97] on span at bounding box center [987, 97] width 9 height 9
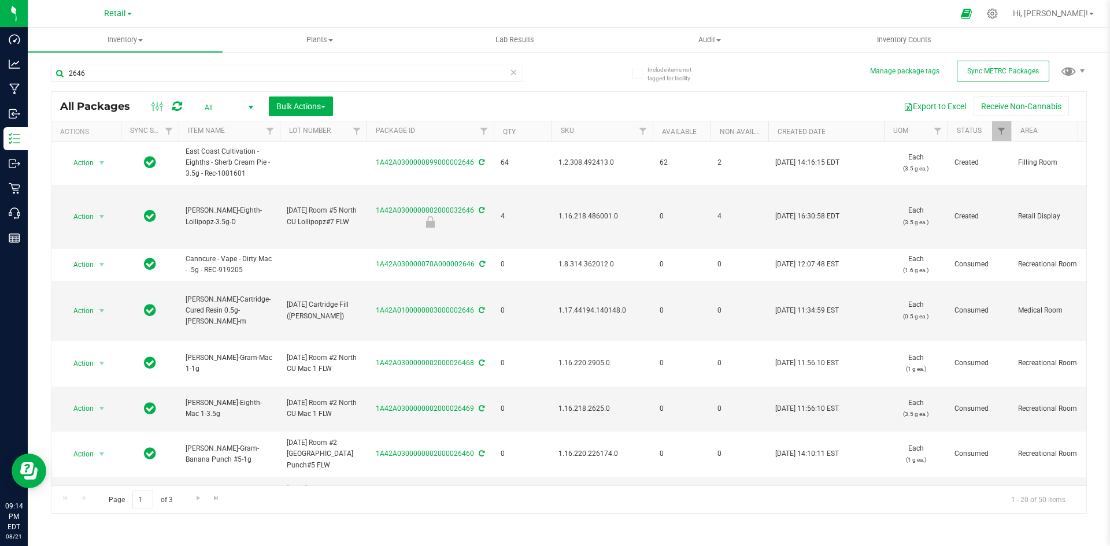
click at [186, 62] on div "2646" at bounding box center [310, 72] width 518 height 37
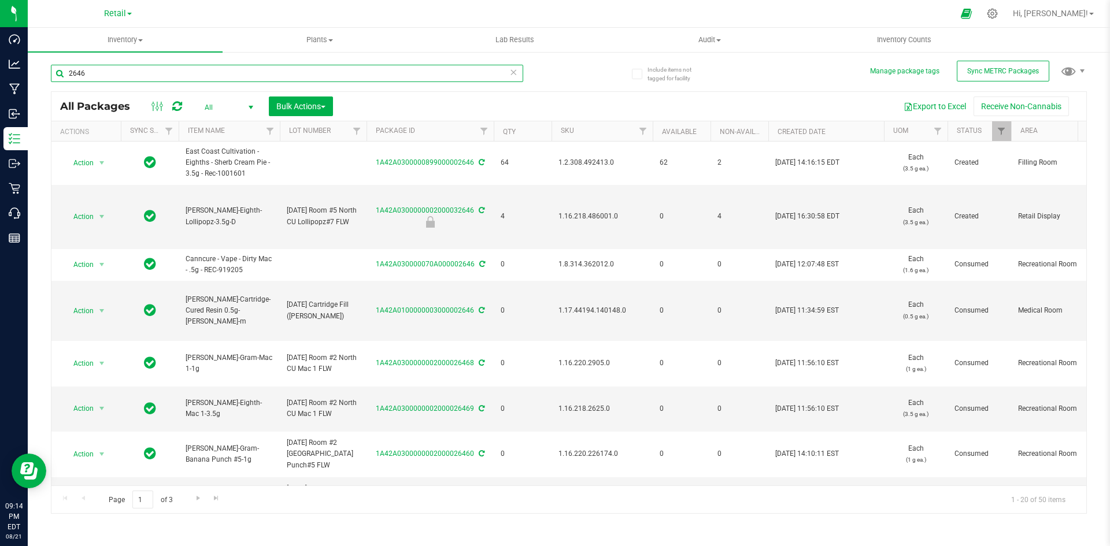
click at [190, 65] on input "2646" at bounding box center [287, 73] width 472 height 17
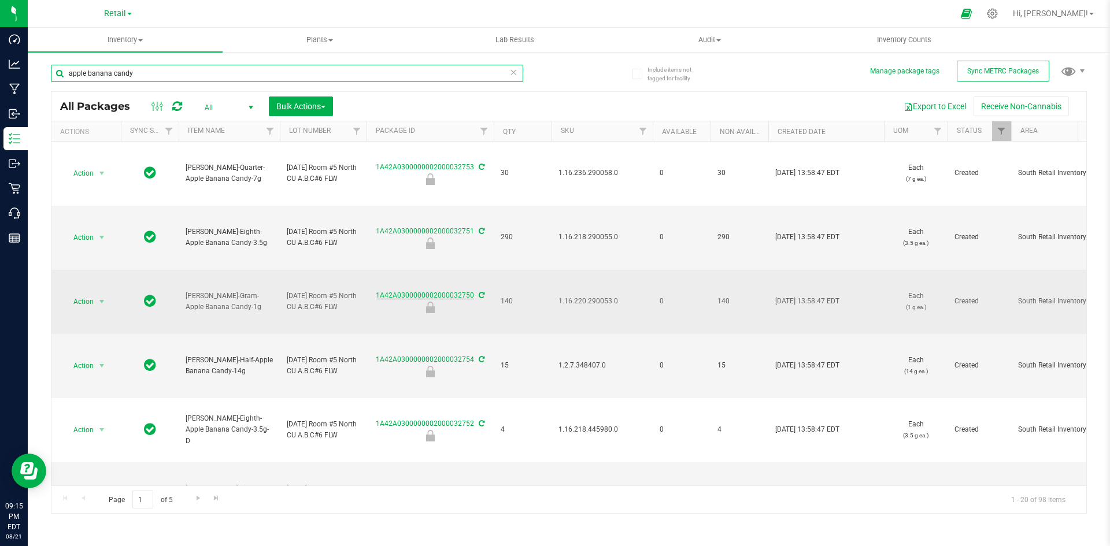
type input "apple banana candy"
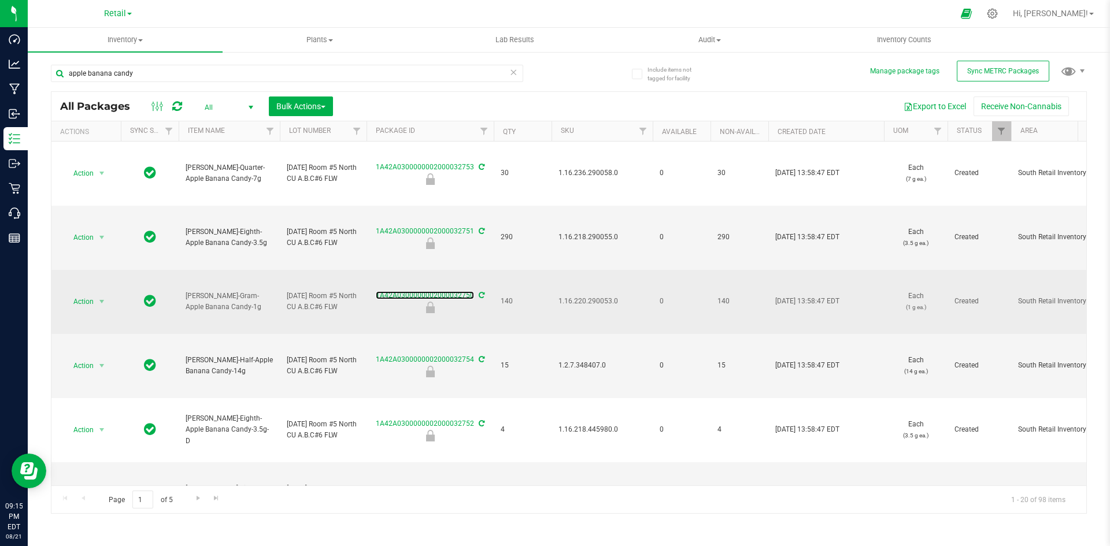
click at [473, 295] on link "1A42A0300000002000032750" at bounding box center [425, 295] width 98 height 8
click at [581, 303] on span "1.16.220.290053.0" at bounding box center [602, 301] width 87 height 11
copy span "1.16.220.290053.0"
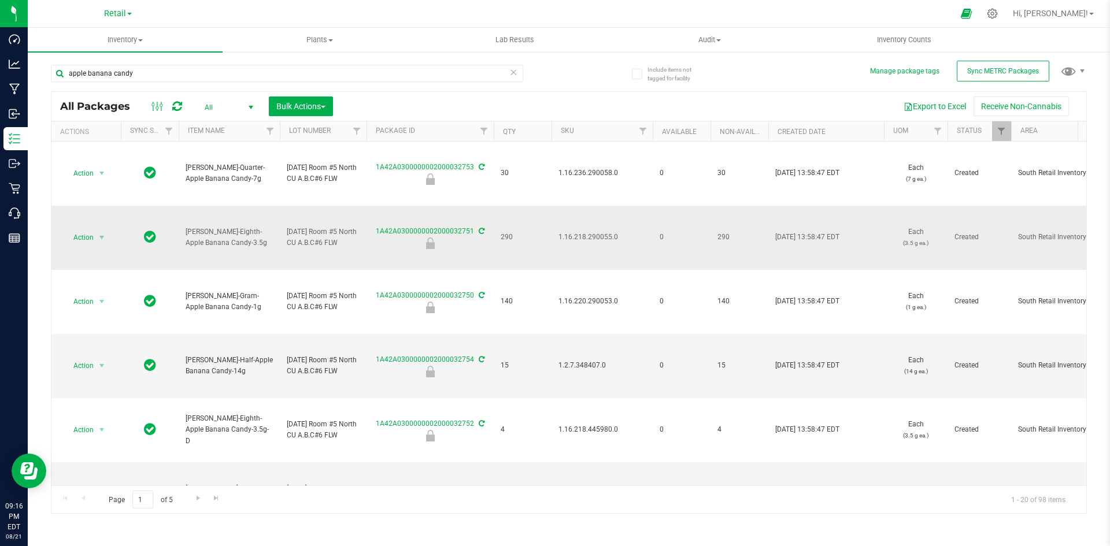
click at [599, 234] on span "1.16.218.290055.0" at bounding box center [602, 237] width 87 height 11
copy span "1.16.218.290055.0"
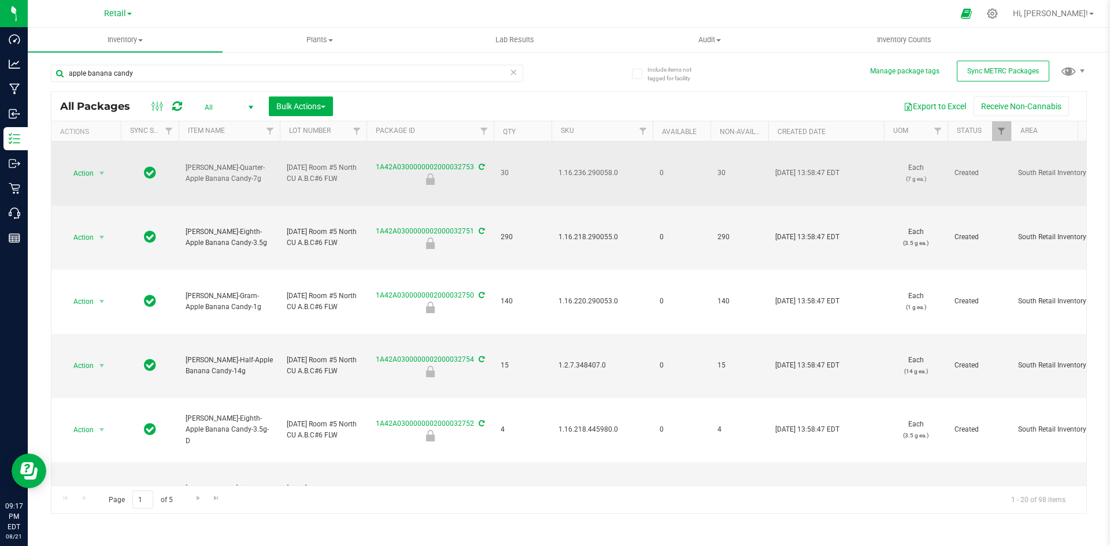
click at [572, 174] on span "1.16.236.290058.0" at bounding box center [602, 173] width 87 height 11
copy span "1.16.236.290058.0"
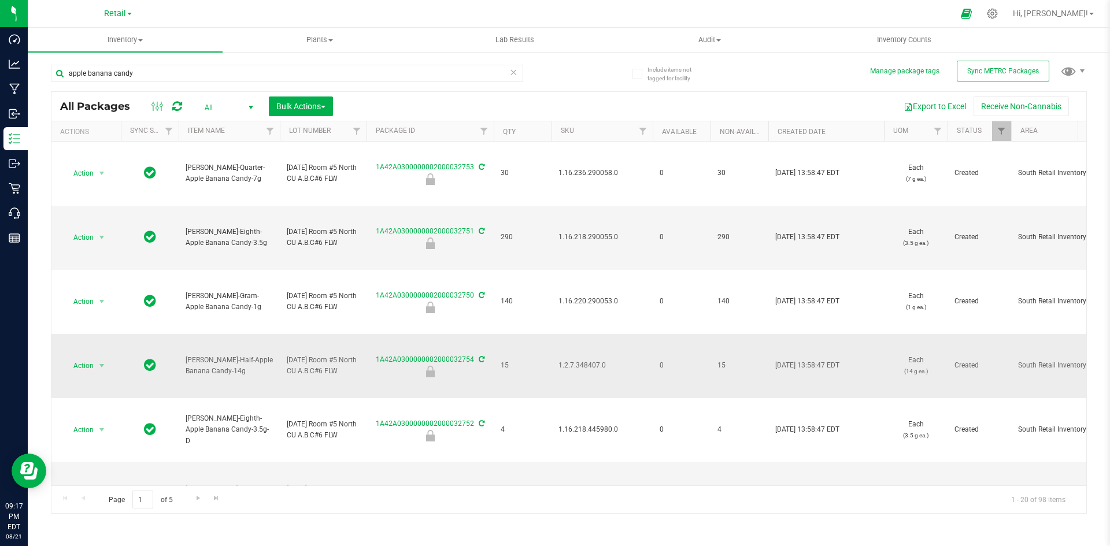
click at [585, 369] on span "1.2.7.348407.0" at bounding box center [602, 365] width 87 height 11
copy span "1.2.7.348407.0"
drag, startPoint x: 816, startPoint y: 111, endPoint x: 790, endPoint y: 110, distance: 26.0
click at [816, 111] on div "Export to Excel Receive Non-Cannabis" at bounding box center [710, 107] width 736 height 20
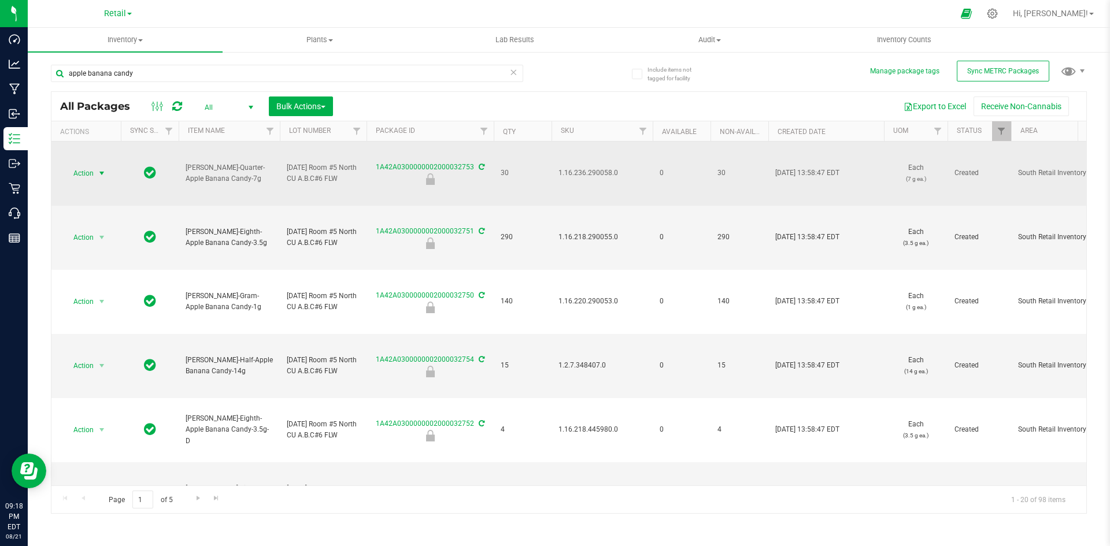
click at [95, 175] on span "select" at bounding box center [102, 173] width 14 height 16
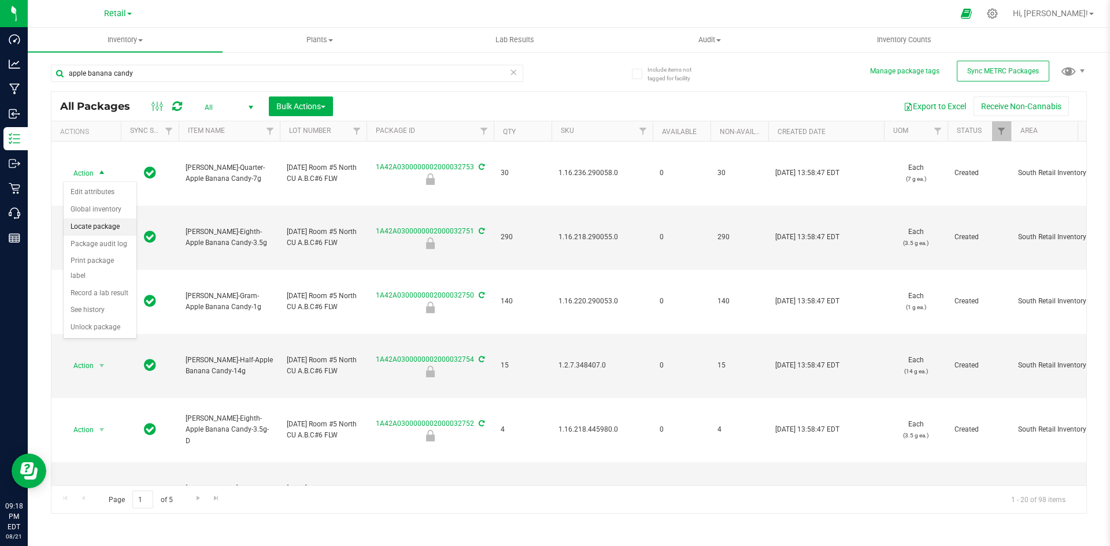
click at [100, 232] on li "Locate package" at bounding box center [100, 227] width 73 height 17
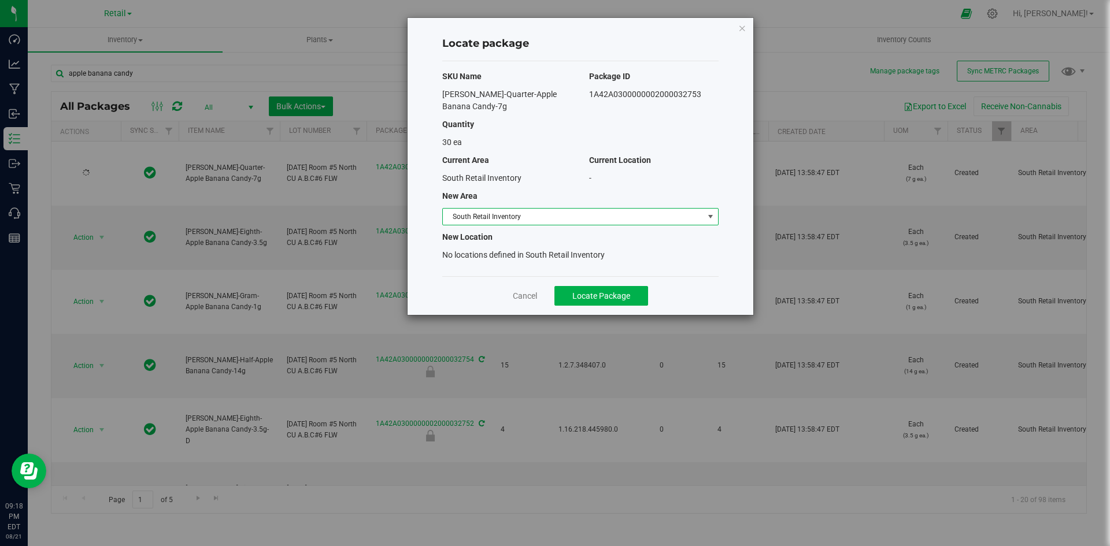
click at [547, 219] on span "South Retail Inventory" at bounding box center [573, 217] width 261 height 16
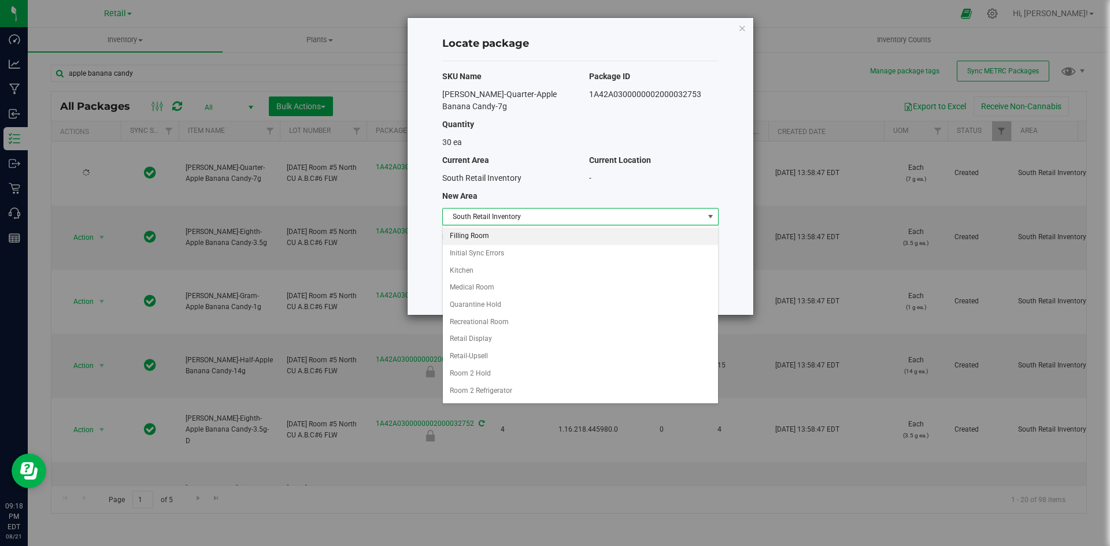
click at [507, 242] on li "Filling Room" at bounding box center [580, 236] width 275 height 17
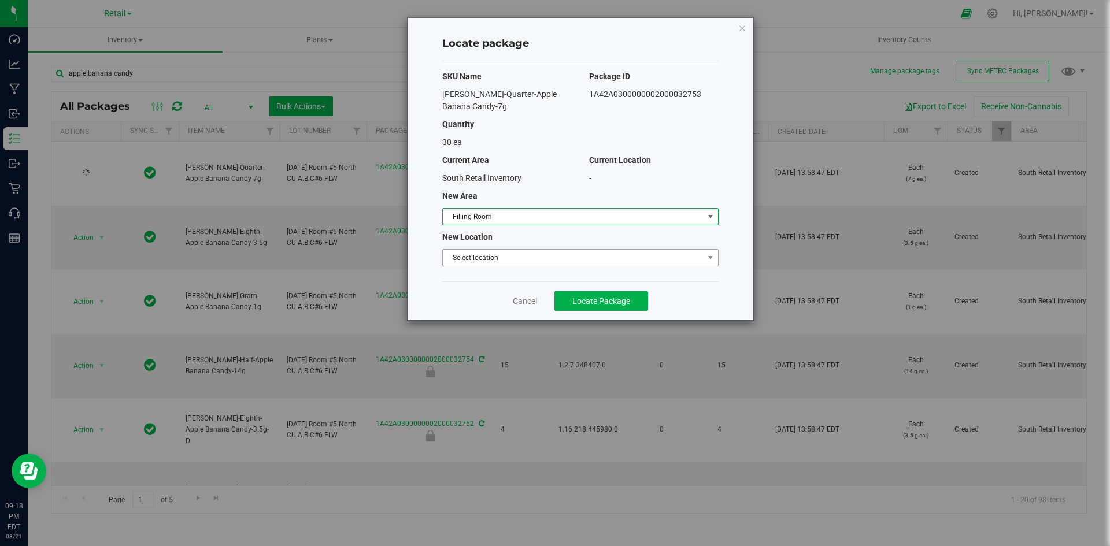
drag, startPoint x: 510, startPoint y: 253, endPoint x: 513, endPoint y: 260, distance: 8.3
click at [510, 254] on span "Select location" at bounding box center [573, 258] width 261 height 16
drag, startPoint x: 520, startPoint y: 271, endPoint x: 544, endPoint y: 284, distance: 27.7
click at [521, 272] on li "Filling room" at bounding box center [580, 277] width 275 height 17
drag, startPoint x: 568, startPoint y: 293, endPoint x: 560, endPoint y: 299, distance: 9.5
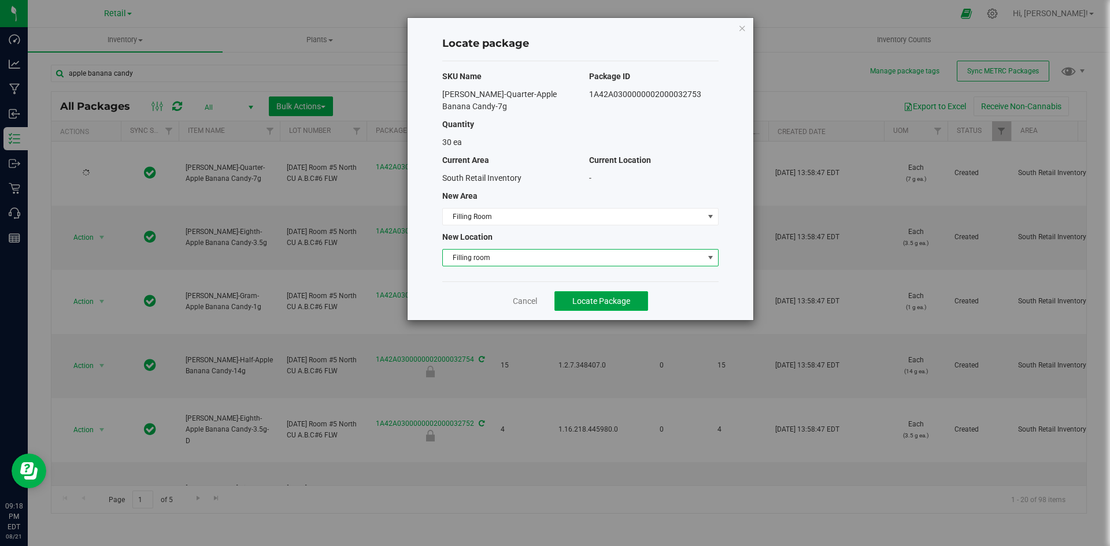
click at [569, 293] on button "Locate Package" at bounding box center [602, 301] width 94 height 20
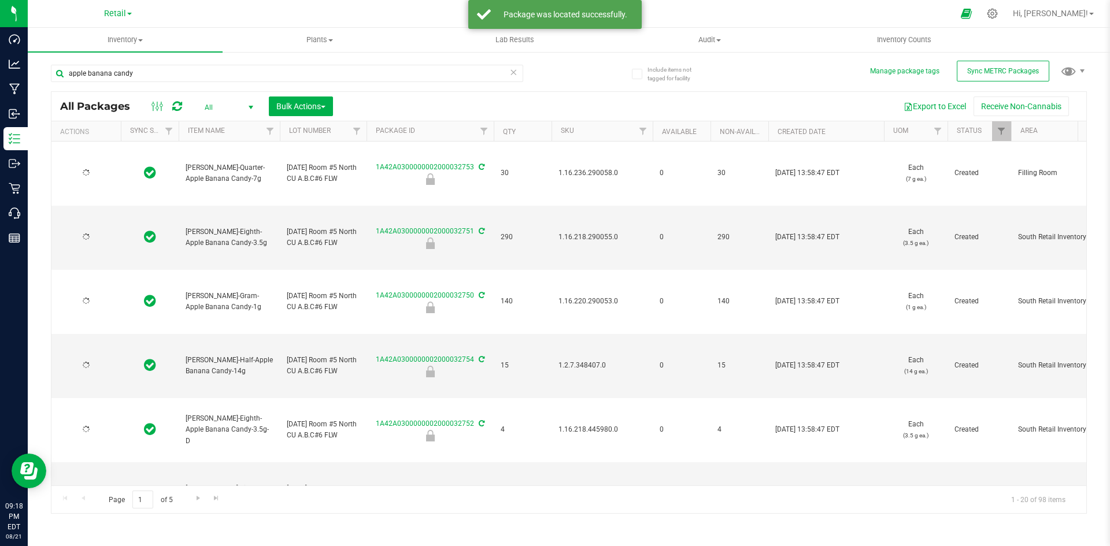
click at [95, 237] on div at bounding box center [86, 237] width 56 height 11
click at [95, 237] on span "select" at bounding box center [102, 238] width 14 height 16
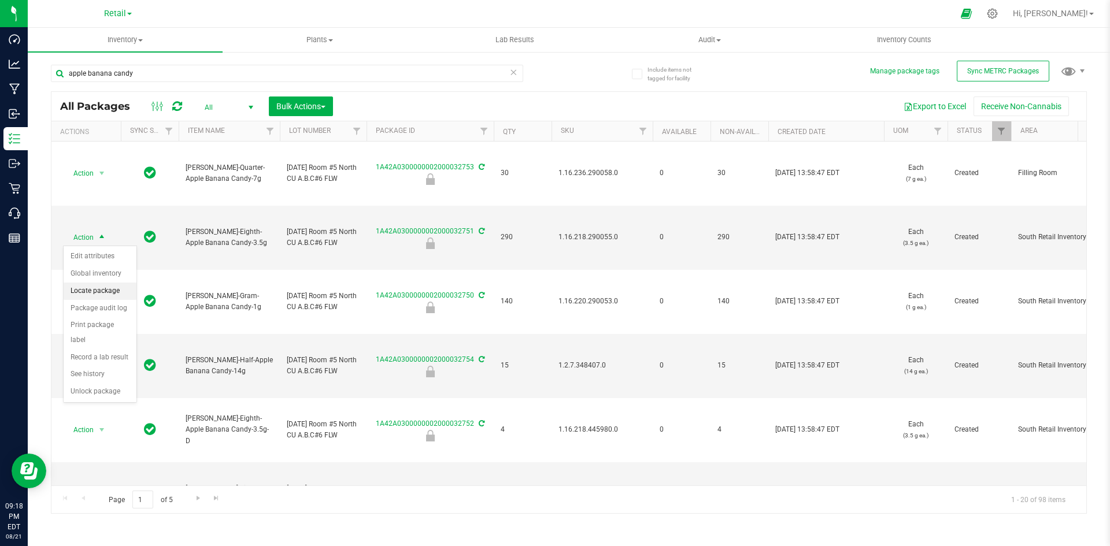
click at [95, 282] on ul "Edit attributes Global inventory Locate package Package audit log Print package…" at bounding box center [100, 324] width 73 height 152
click at [90, 291] on li "Locate package" at bounding box center [100, 291] width 73 height 17
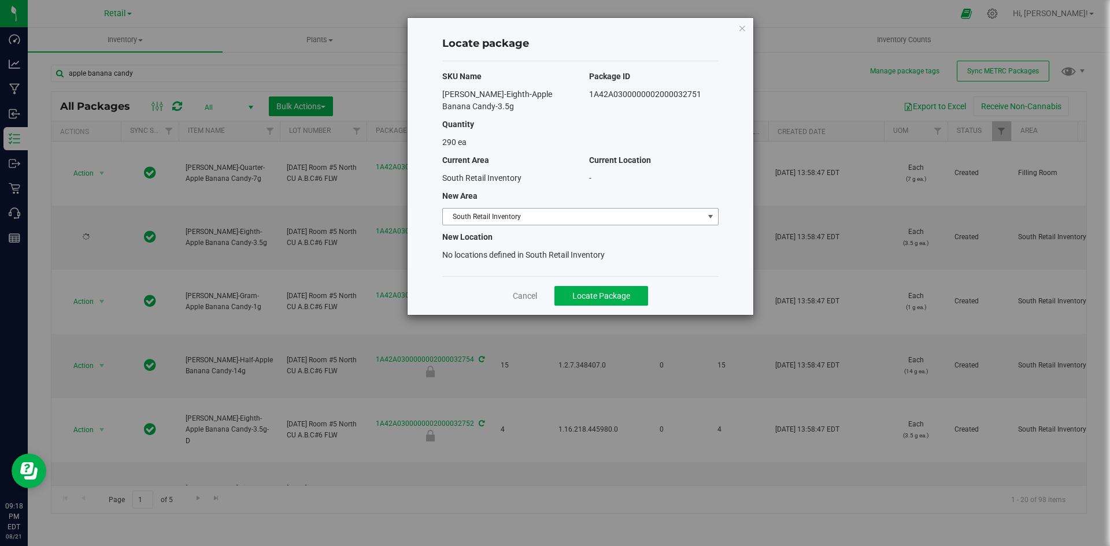
click at [522, 213] on span "South Retail Inventory" at bounding box center [573, 217] width 261 height 16
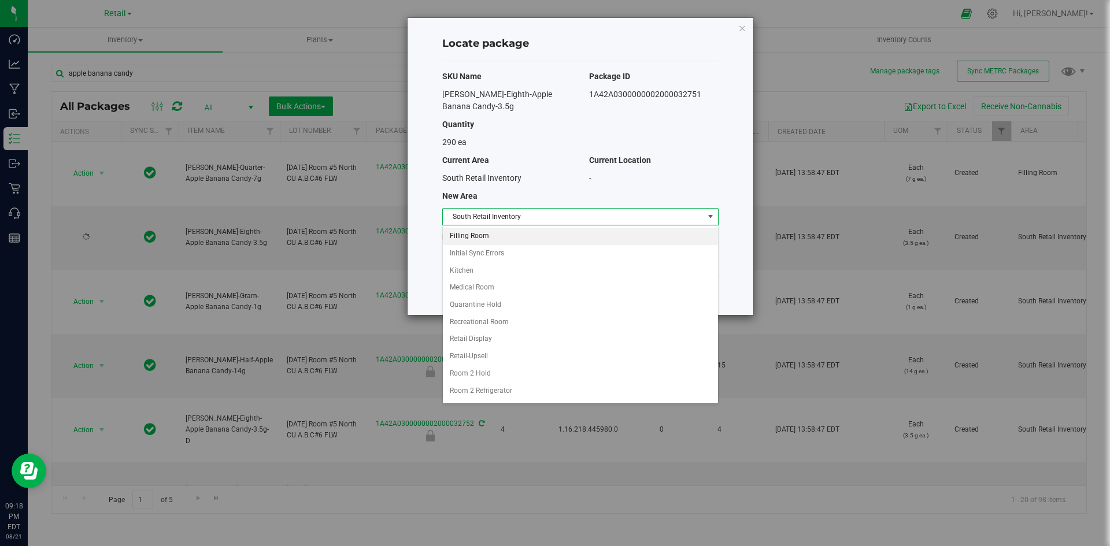
click at [500, 234] on li "Filling Room" at bounding box center [580, 236] width 275 height 17
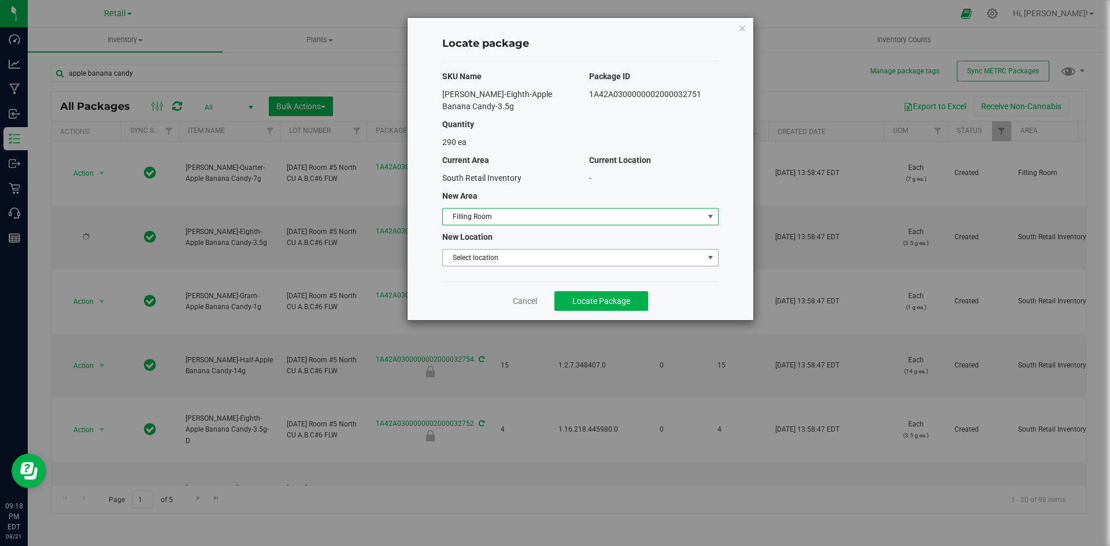
click at [515, 256] on span "Select location" at bounding box center [573, 258] width 261 height 16
click at [527, 273] on li "Filling room" at bounding box center [580, 277] width 275 height 17
click at [596, 301] on span "Locate Package" at bounding box center [601, 301] width 58 height 9
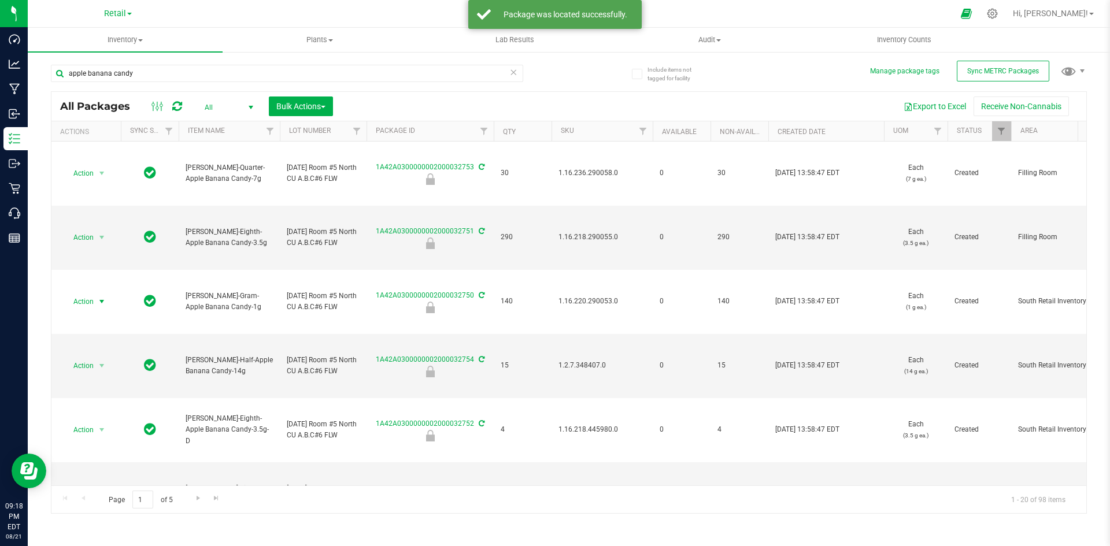
click at [86, 300] on span "Action" at bounding box center [78, 302] width 31 height 16
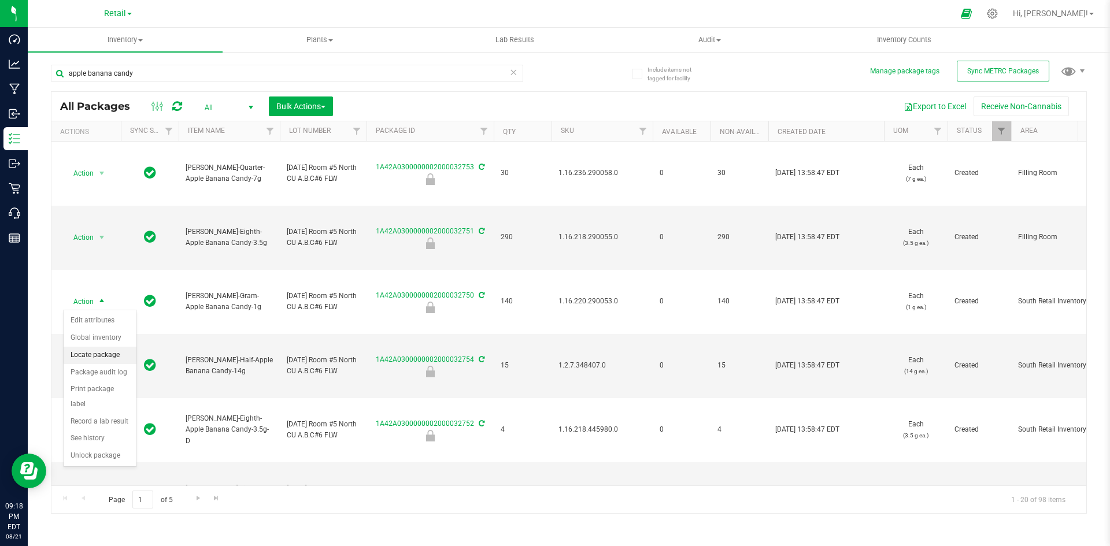
click at [101, 363] on li "Locate package" at bounding box center [100, 355] width 73 height 17
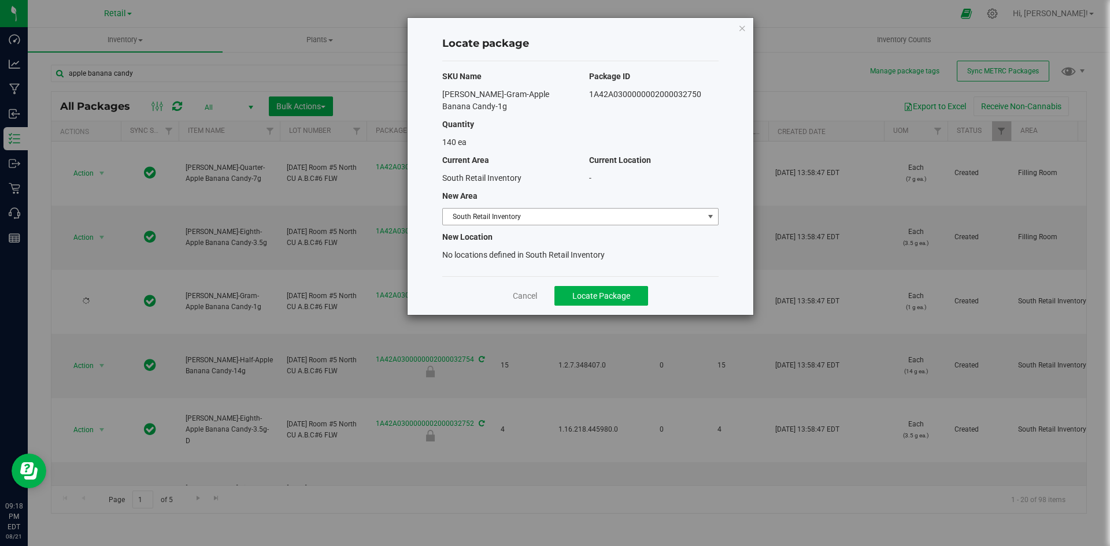
click at [491, 219] on span "South Retail Inventory" at bounding box center [573, 217] width 261 height 16
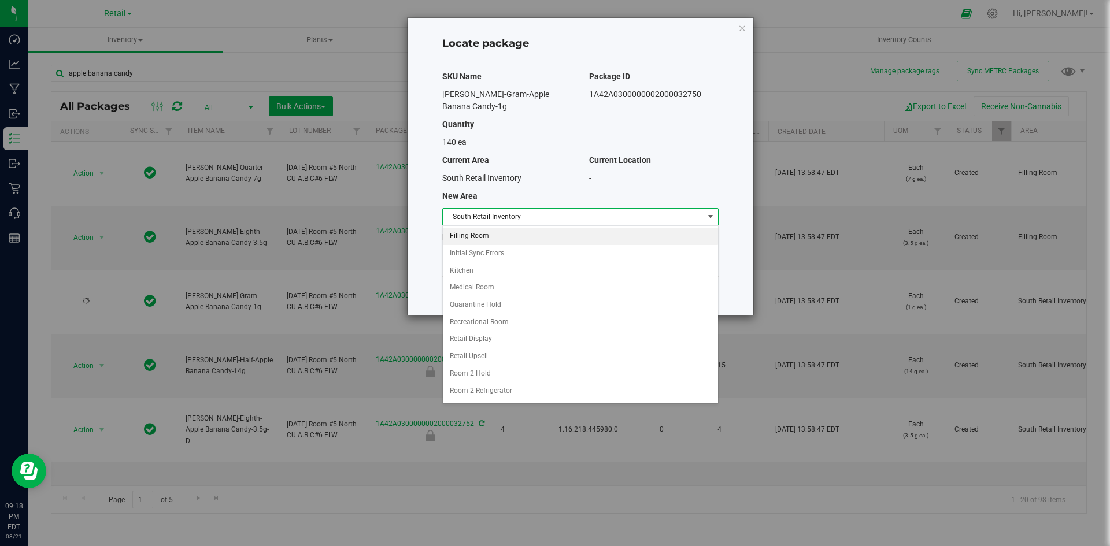
click at [489, 233] on li "Filling Room" at bounding box center [580, 236] width 275 height 17
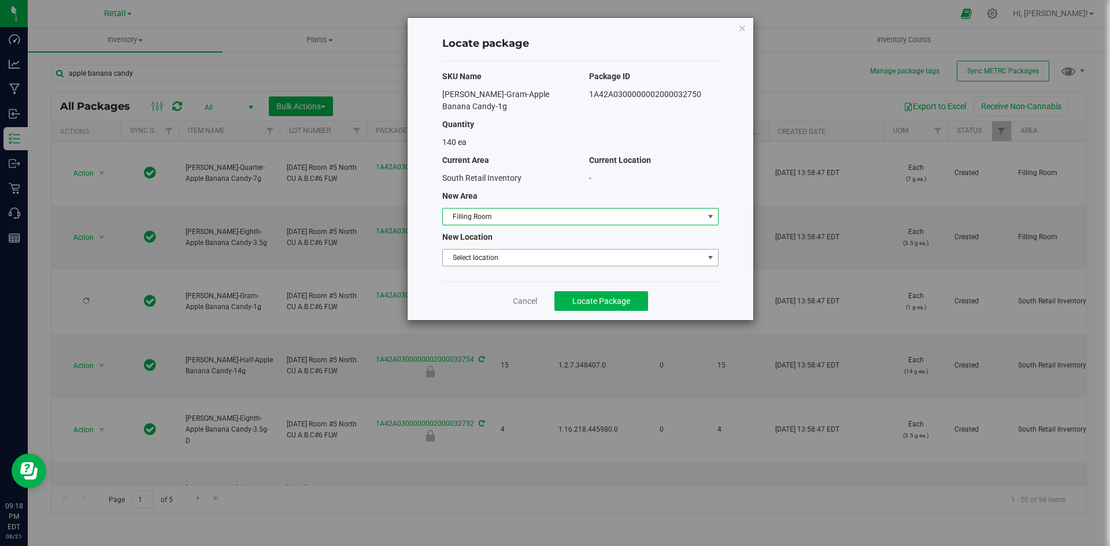
click at [499, 260] on span "Select location" at bounding box center [573, 258] width 261 height 16
click at [507, 272] on li "Filling room" at bounding box center [580, 277] width 275 height 17
click at [594, 302] on span "Locate Package" at bounding box center [601, 301] width 58 height 9
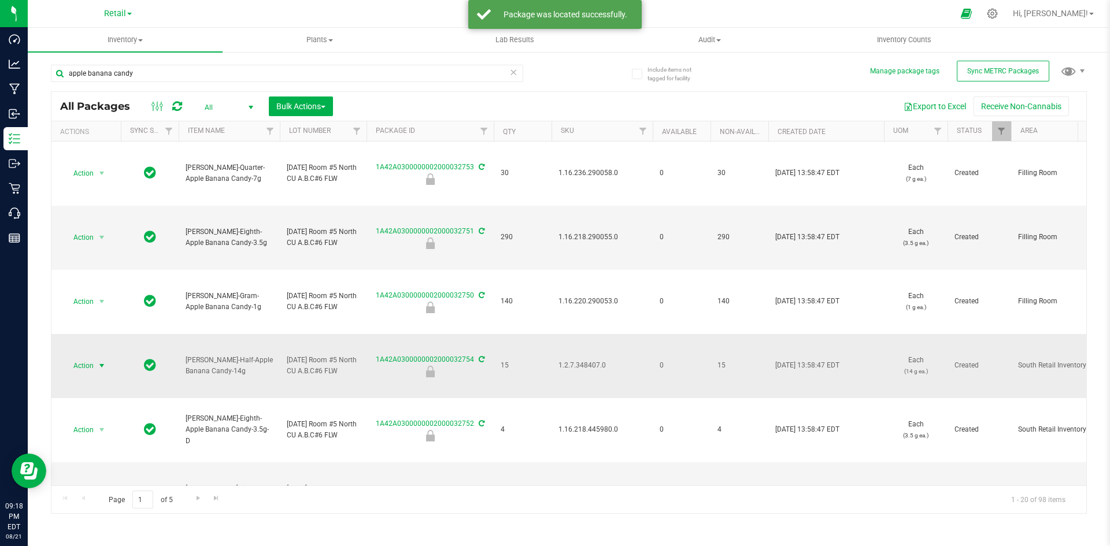
click at [90, 358] on span "Action" at bounding box center [78, 366] width 31 height 16
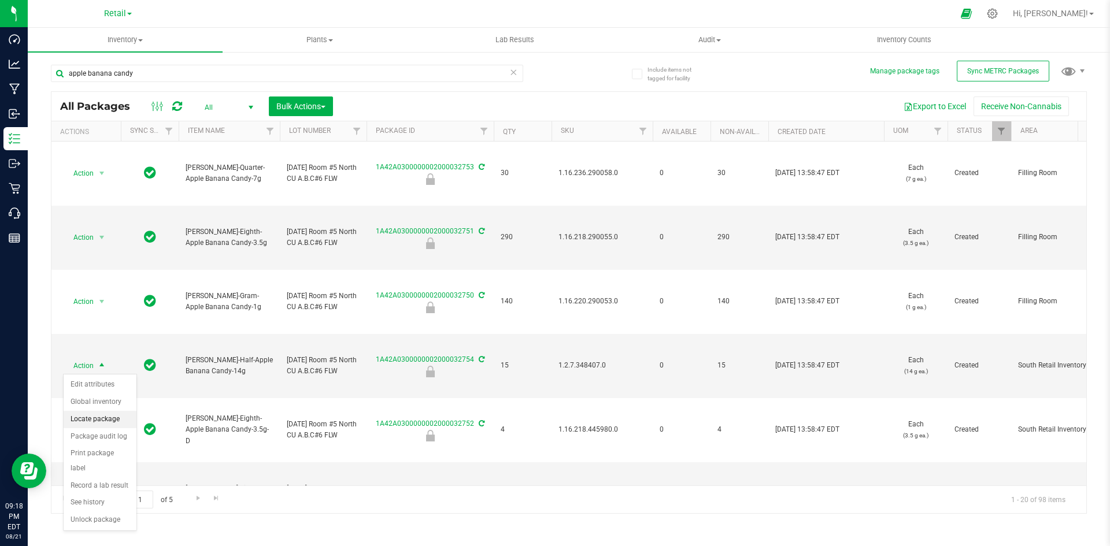
click at [122, 413] on li "Locate package" at bounding box center [100, 419] width 73 height 17
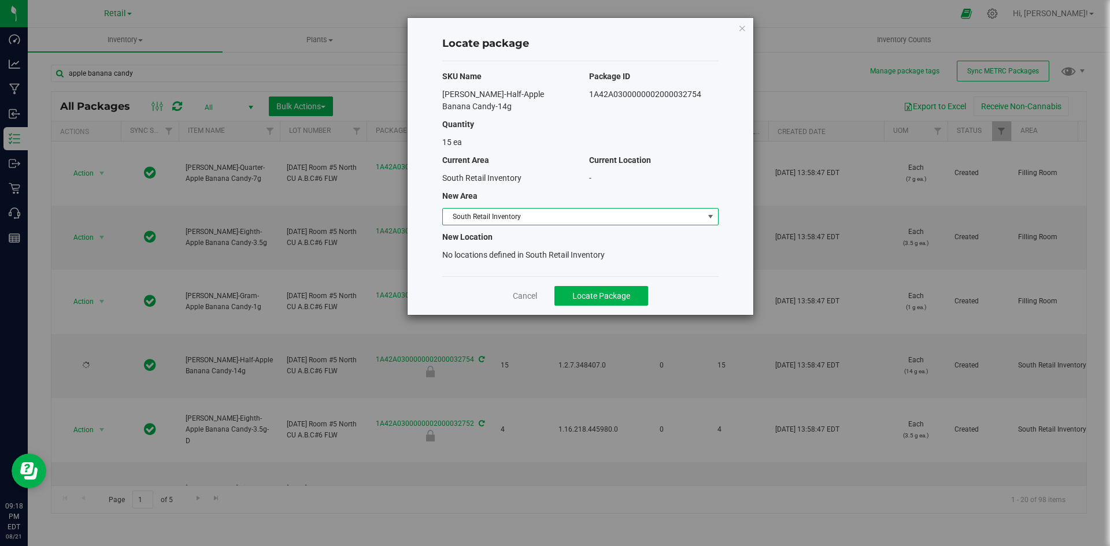
click at [527, 214] on span "South Retail Inventory" at bounding box center [573, 217] width 261 height 16
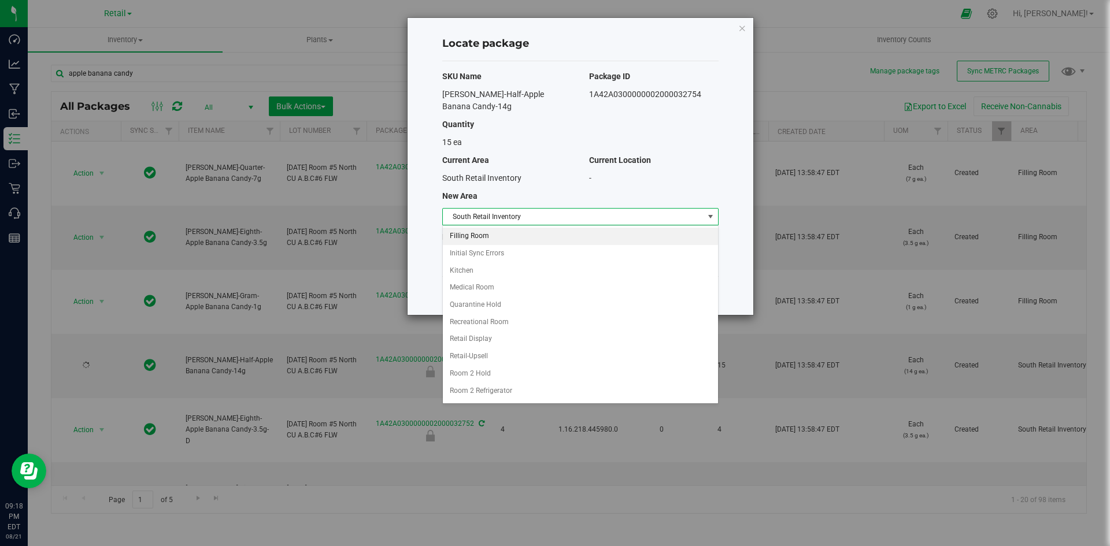
click at [501, 238] on li "Filling Room" at bounding box center [580, 236] width 275 height 17
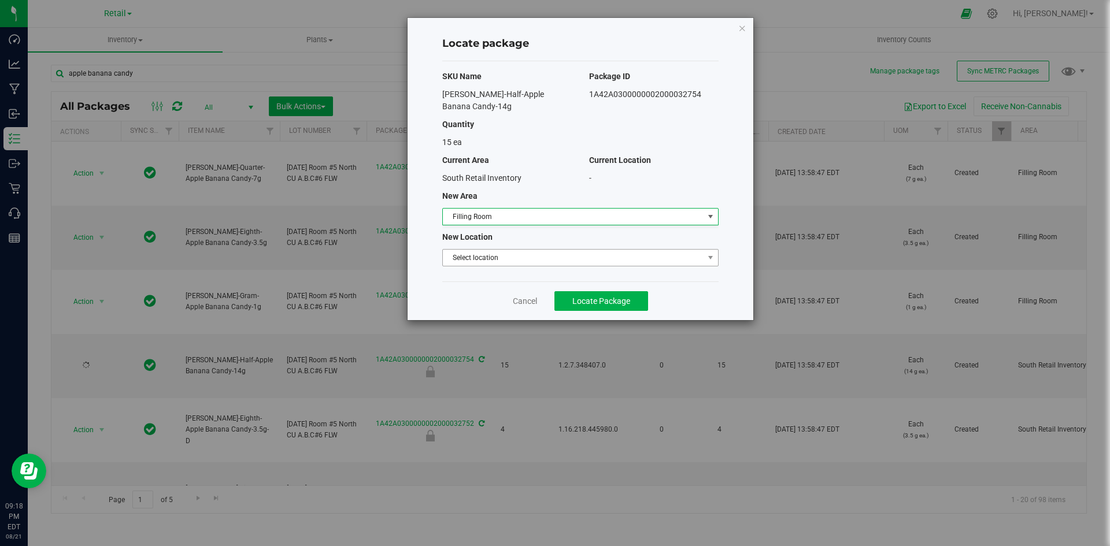
click at [501, 259] on span "Select location" at bounding box center [573, 258] width 261 height 16
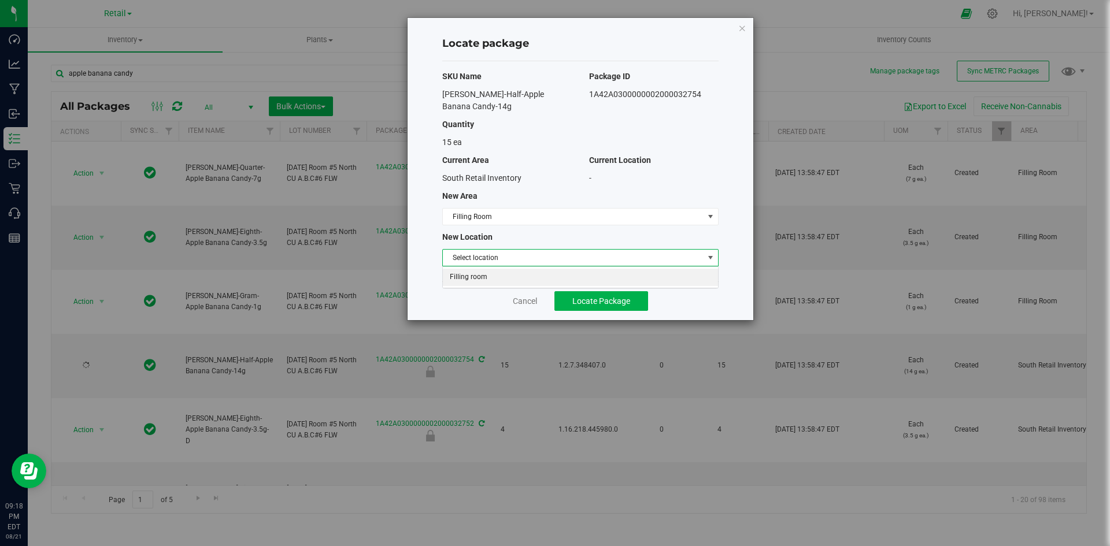
click at [508, 273] on li "Filling room" at bounding box center [580, 277] width 275 height 17
click at [558, 292] on button "Locate Package" at bounding box center [602, 301] width 94 height 20
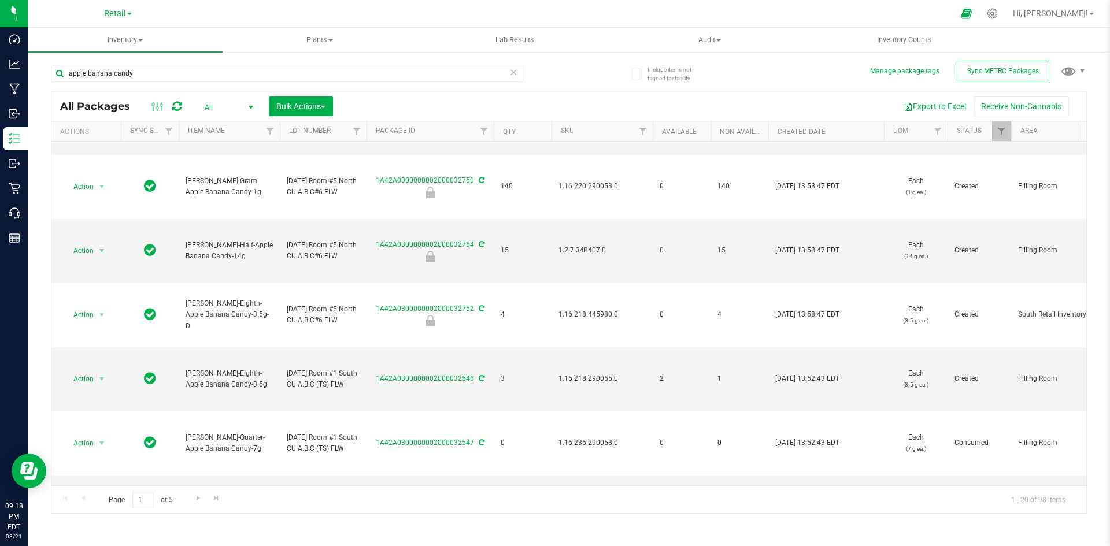
scroll to position [116, 0]
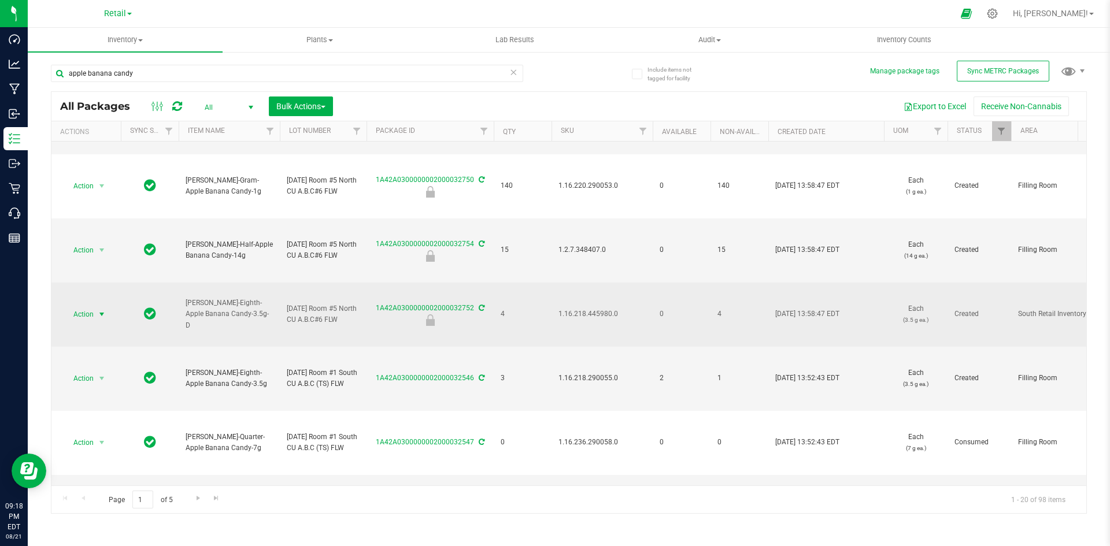
click at [103, 320] on span "select" at bounding box center [102, 314] width 14 height 16
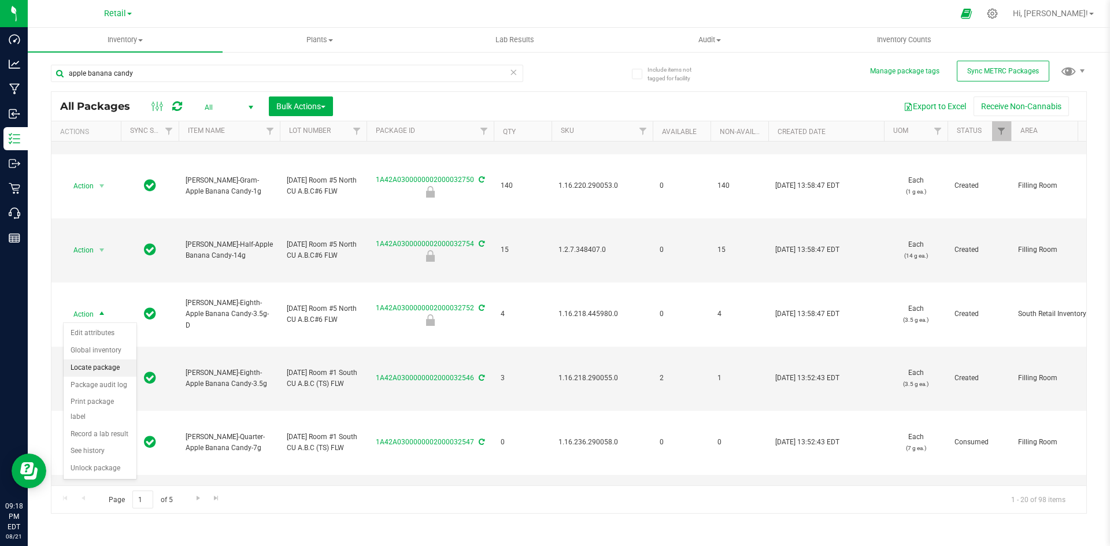
click at [104, 374] on li "Locate package" at bounding box center [100, 368] width 73 height 17
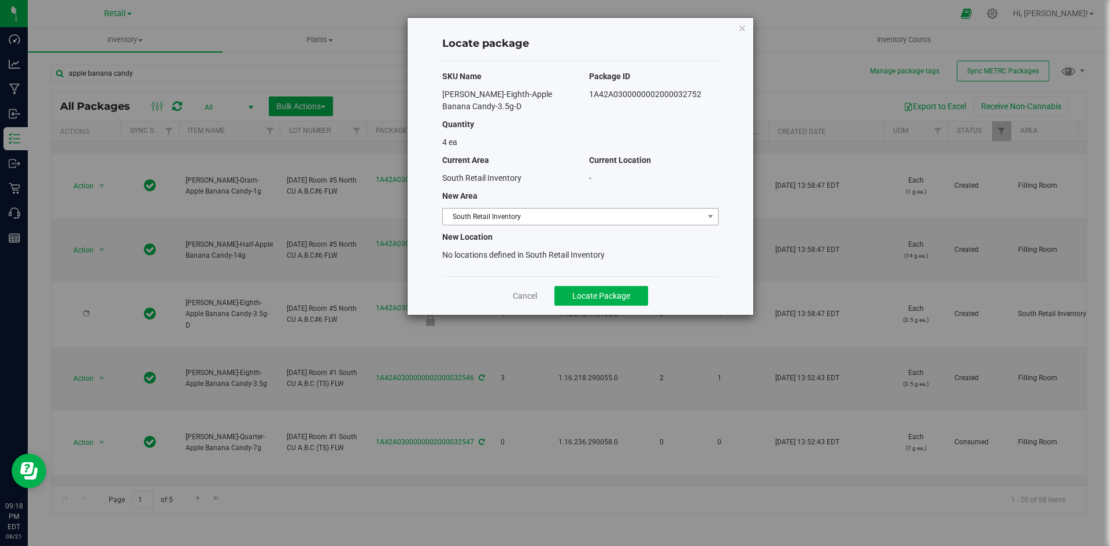
click at [503, 221] on span "South Retail Inventory" at bounding box center [573, 217] width 261 height 16
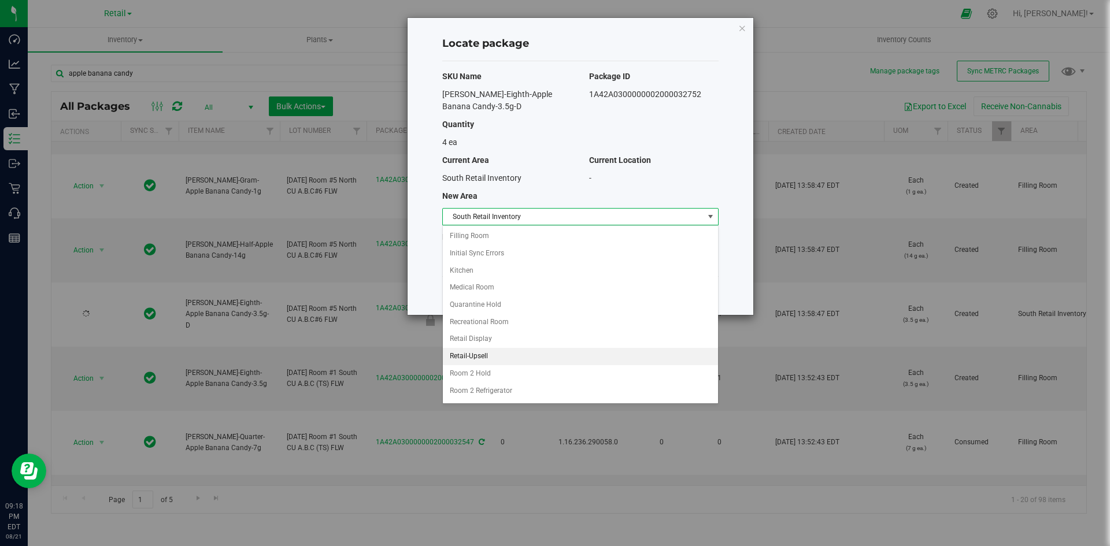
click at [491, 352] on li "Retail-Upsell" at bounding box center [580, 356] width 275 height 17
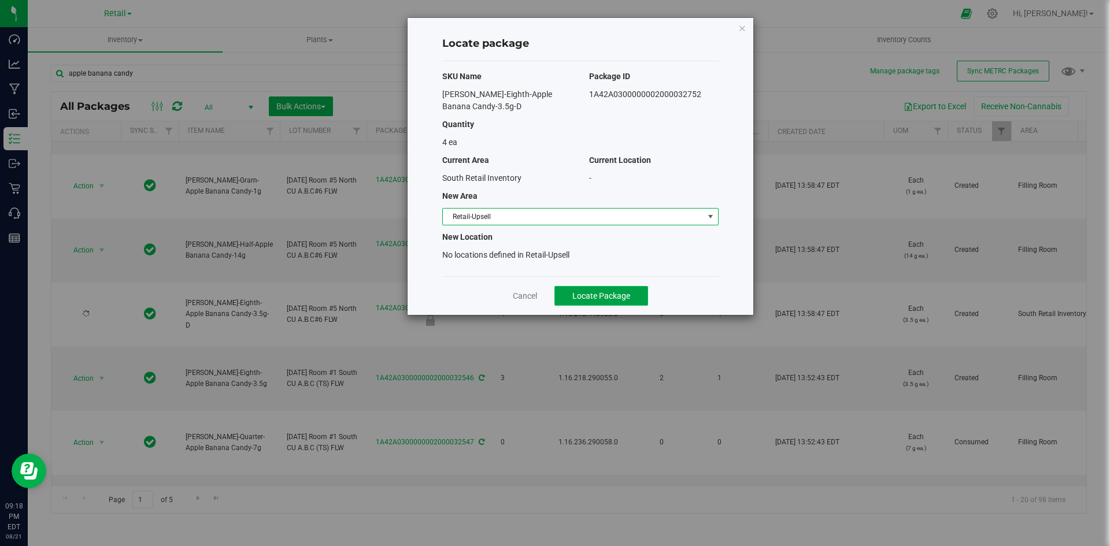
click at [594, 301] on button "Locate Package" at bounding box center [602, 296] width 94 height 20
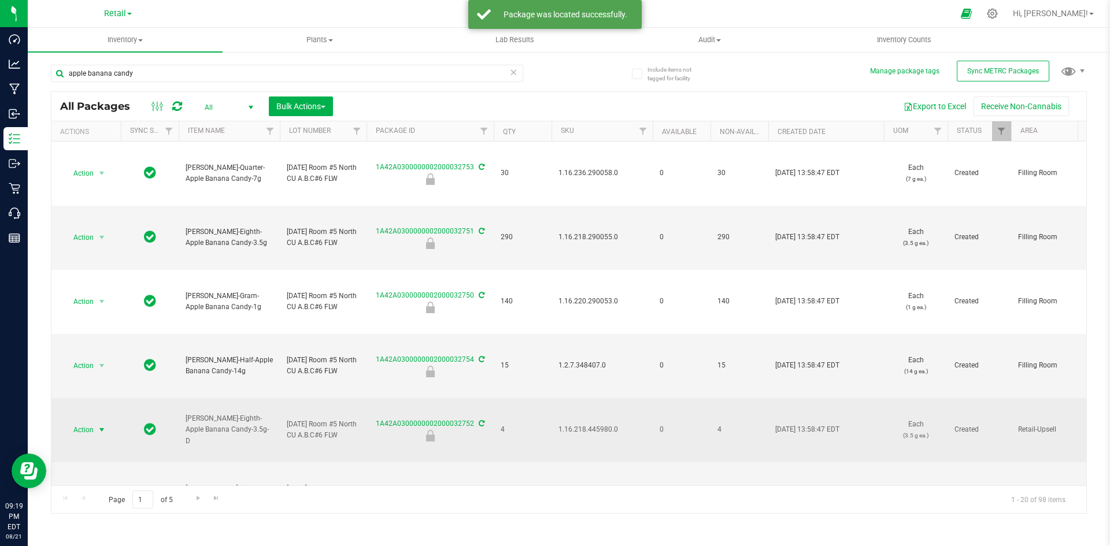
click at [87, 430] on span "Action" at bounding box center [78, 430] width 31 height 16
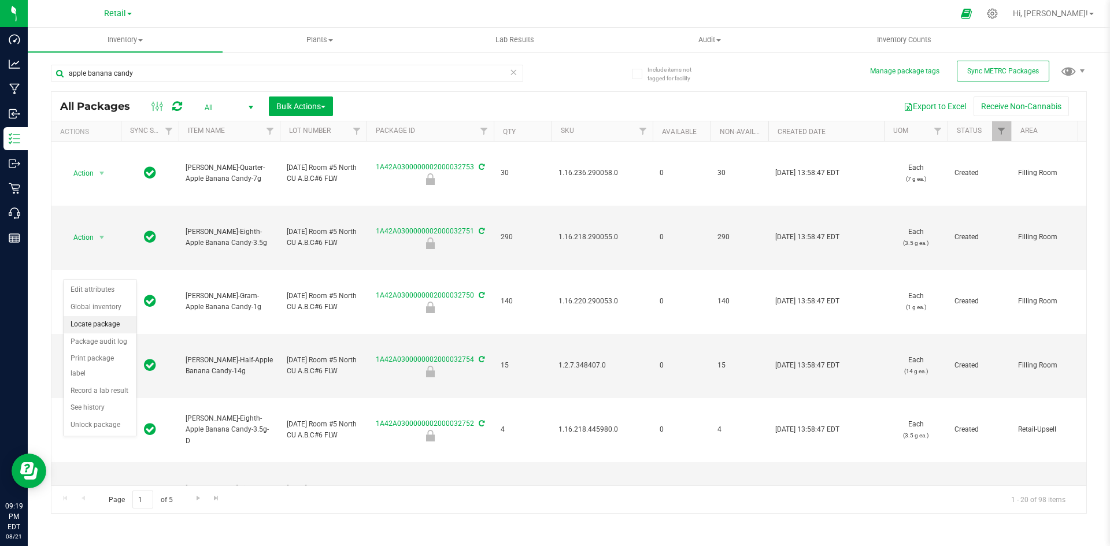
click at [102, 323] on li "Locate package" at bounding box center [100, 324] width 73 height 17
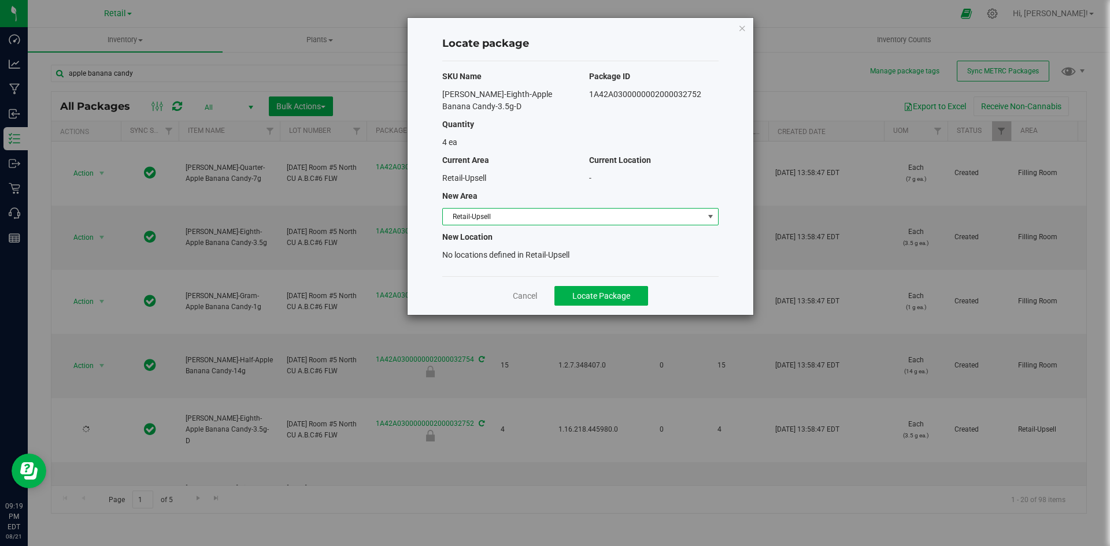
click at [539, 209] on span "Retail-Upsell" at bounding box center [573, 217] width 261 height 16
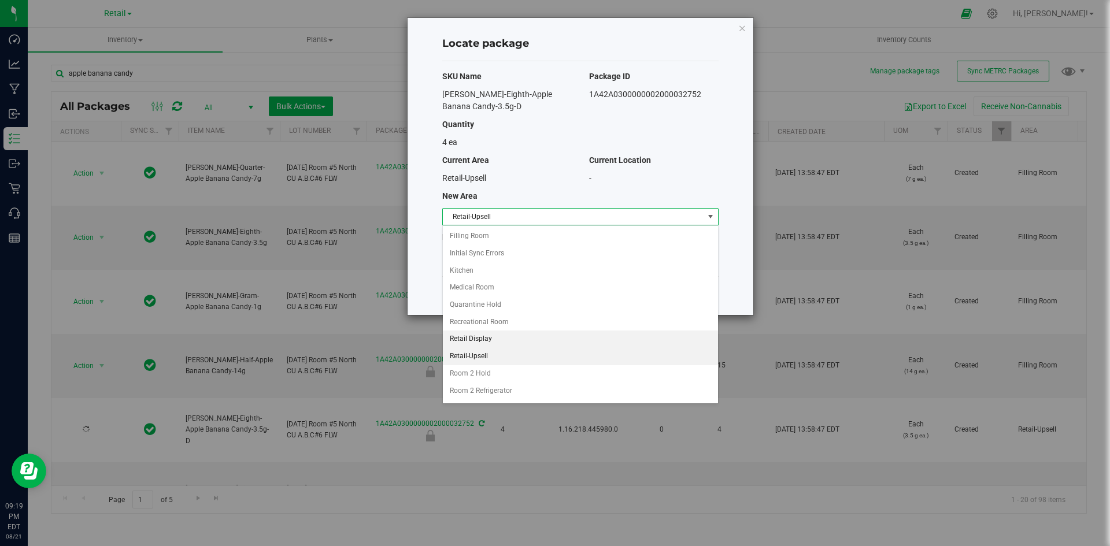
click at [500, 341] on li "Retail Display" at bounding box center [580, 339] width 275 height 17
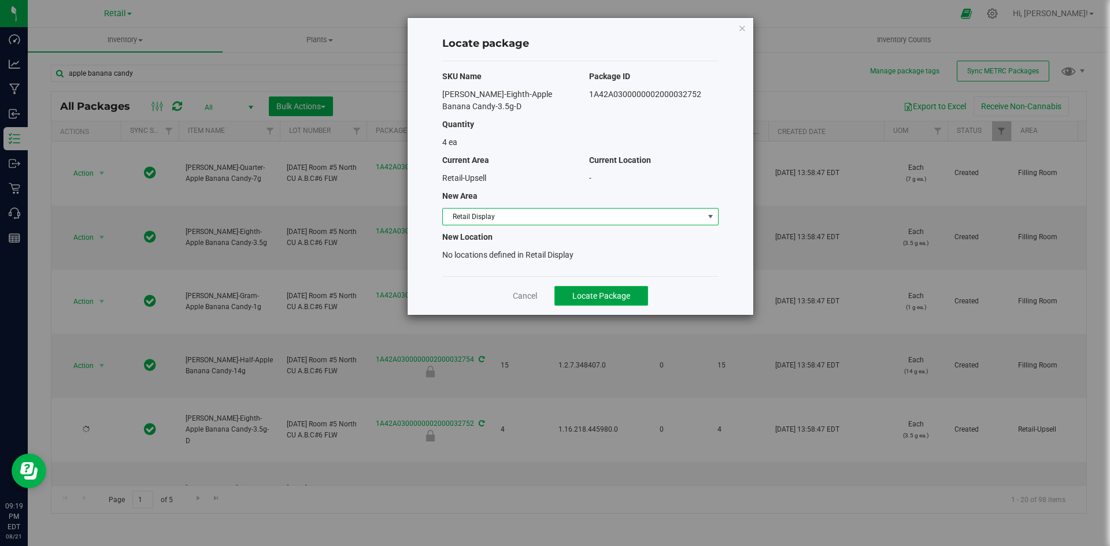
click at [614, 290] on button "Locate Package" at bounding box center [602, 296] width 94 height 20
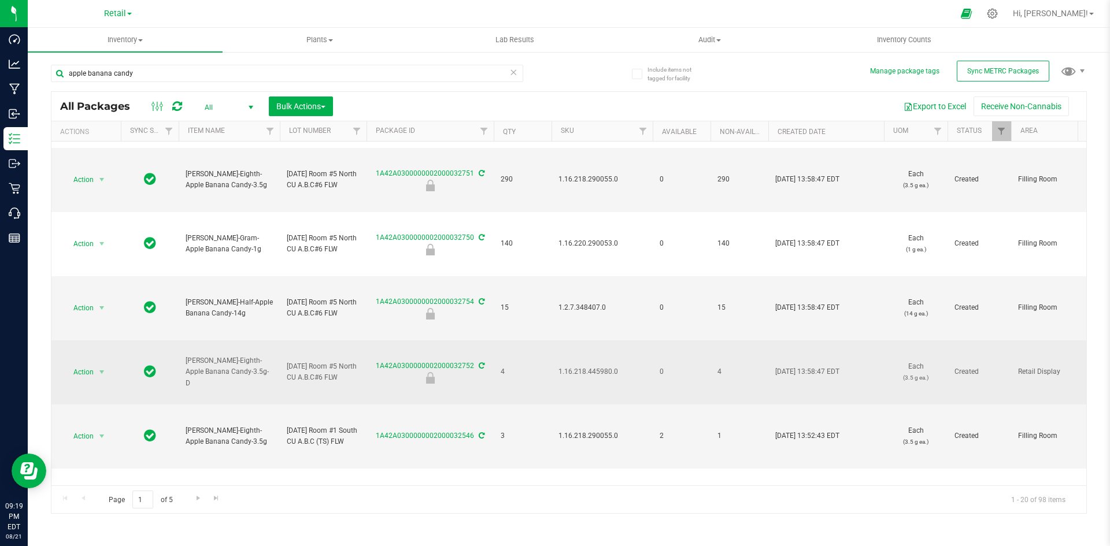
scroll to position [116, 0]
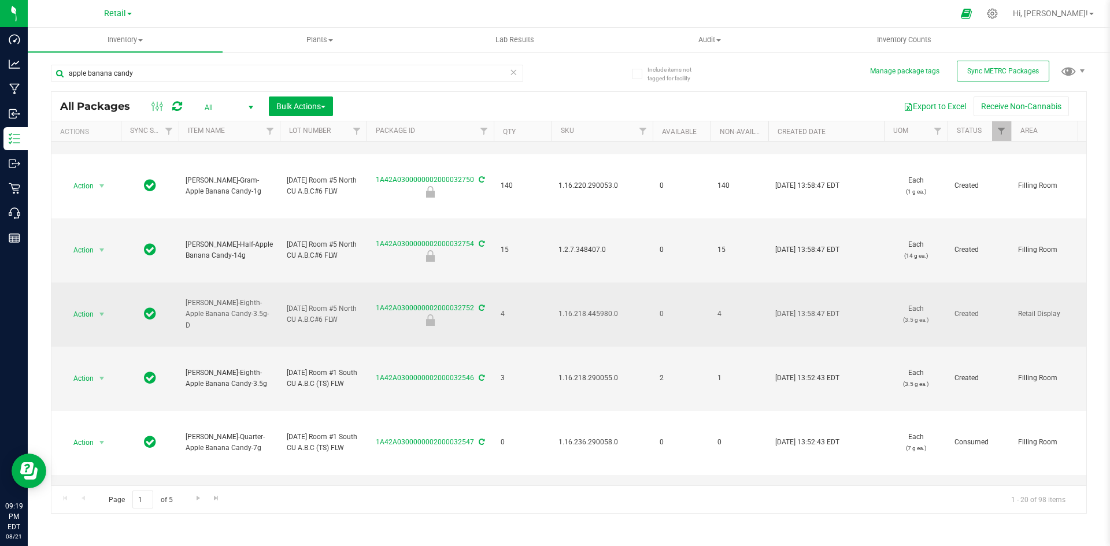
click at [593, 311] on span "1.16.218.445980.0" at bounding box center [602, 314] width 87 height 11
copy span "1.16.218.445980.0"
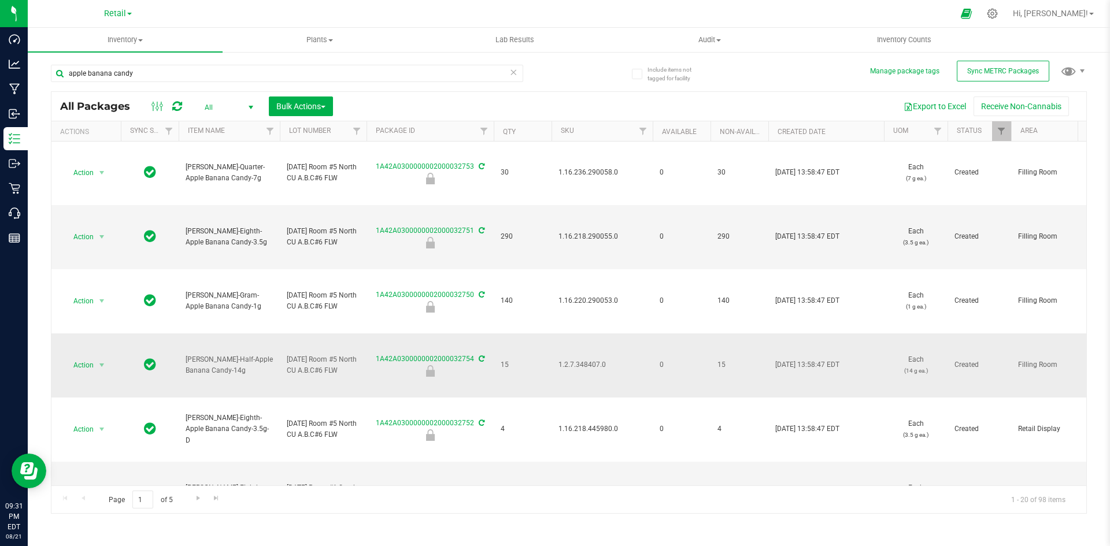
scroll to position [0, 0]
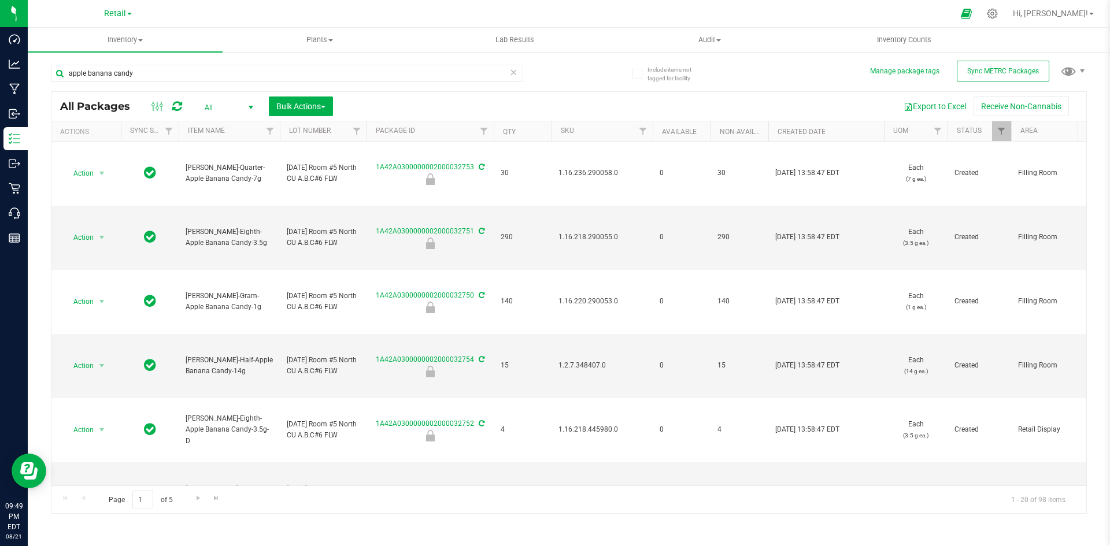
click at [876, 122] on div "All Packages All Active Only Lab Samples Locked All External Internal Bulk Acti…" at bounding box center [569, 302] width 1036 height 423
click at [874, 117] on div "All Packages All Active Only Lab Samples Locked All External Internal Bulk Acti…" at bounding box center [568, 106] width 1035 height 29
click at [874, 116] on div "All Packages All Active Only Lab Samples Locked All External Internal Bulk Acti…" at bounding box center [568, 106] width 1035 height 29
